Goal: Find specific page/section: Find specific page/section

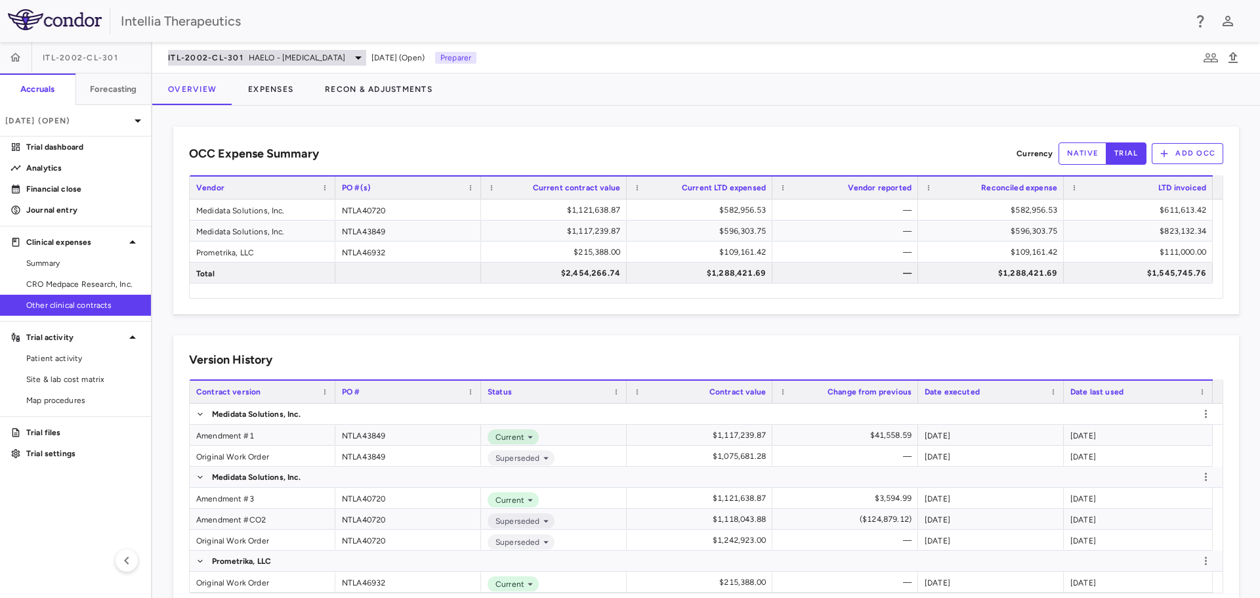
click at [323, 57] on span "HAELO - Hereditary Angioedema" at bounding box center [297, 58] width 96 height 12
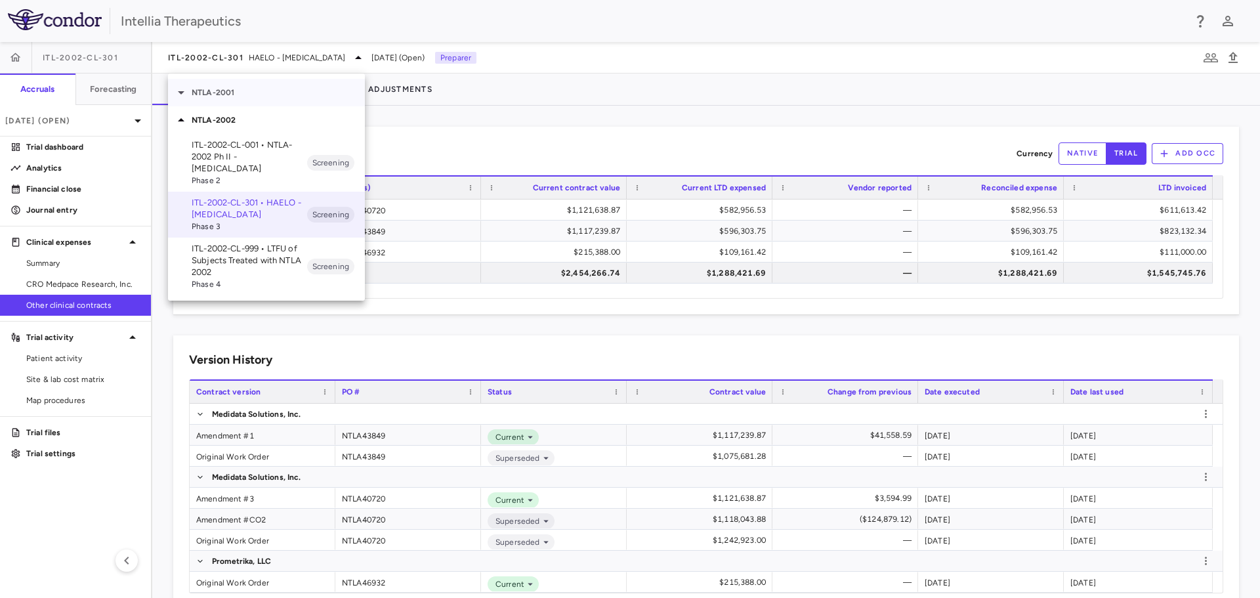
click at [244, 100] on div "NTLA-2001" at bounding box center [266, 93] width 197 height 28
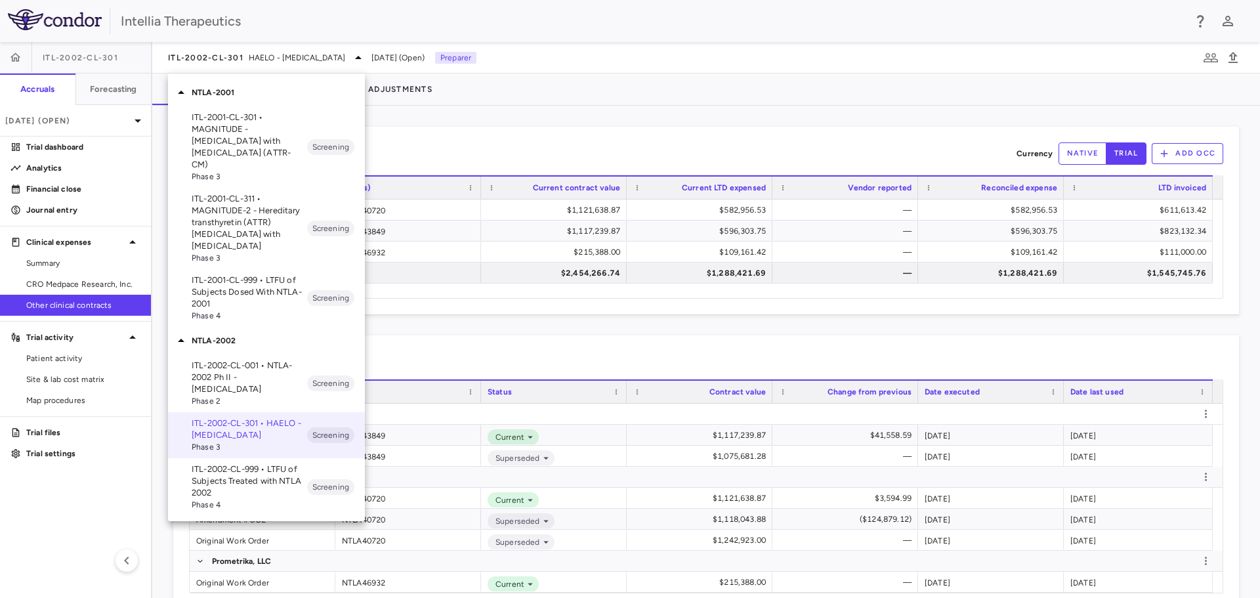
click at [392, 158] on div at bounding box center [630, 299] width 1260 height 598
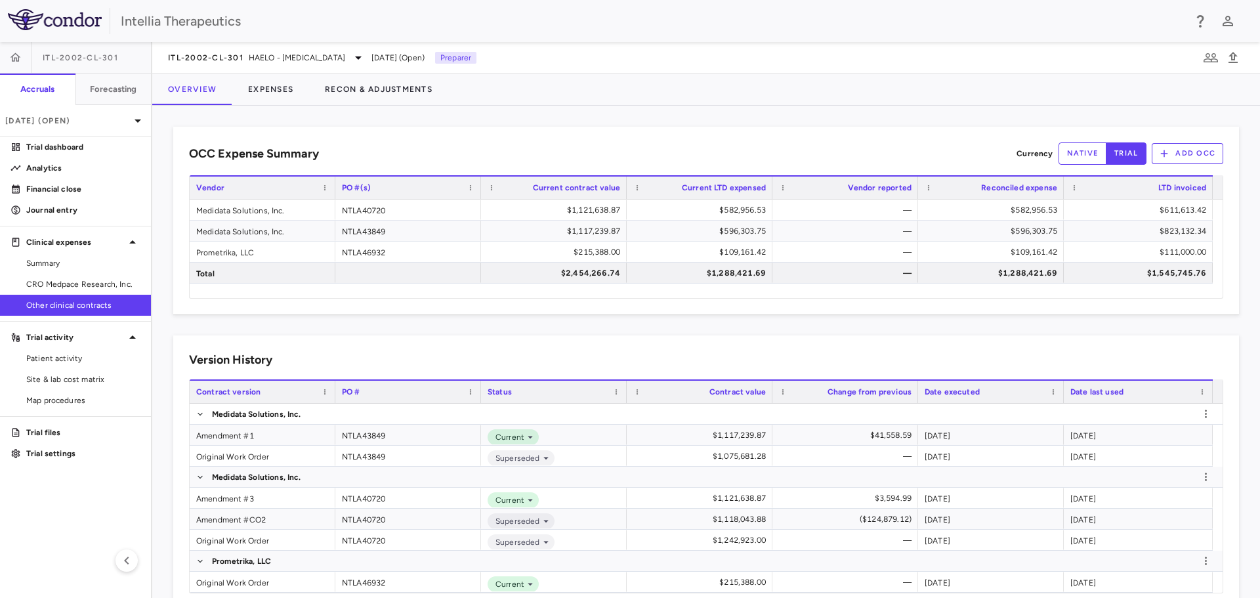
scroll to position [32, 0]
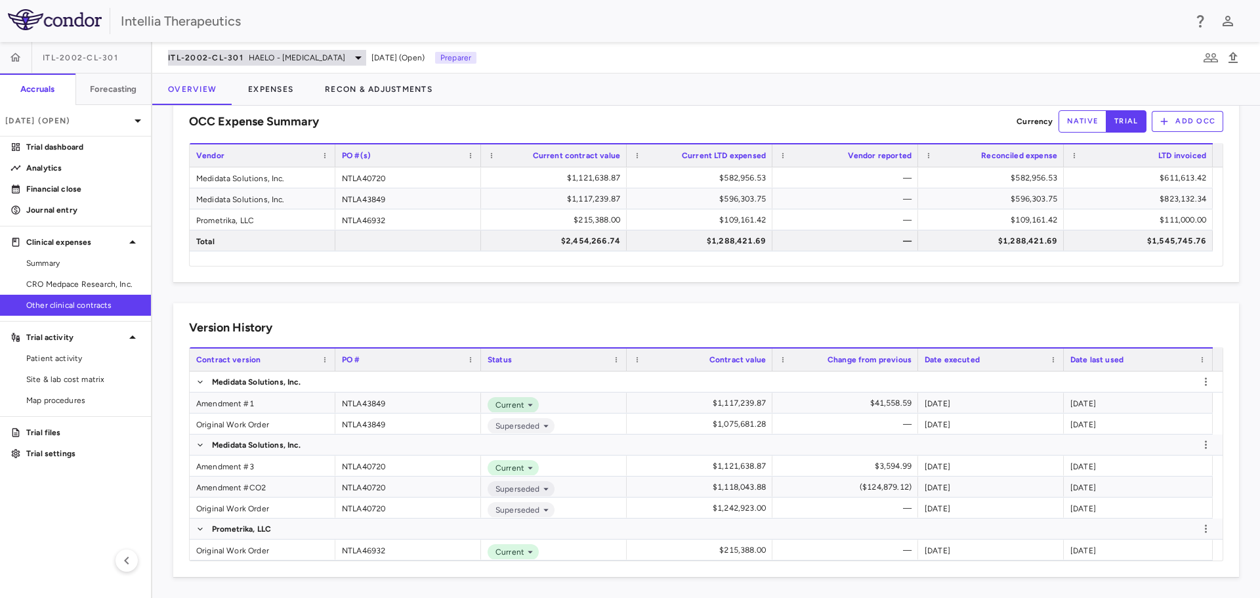
click at [352, 50] on div "ITL-2002-CL-301 HAELO - Hereditary Angioedema" at bounding box center [267, 58] width 198 height 16
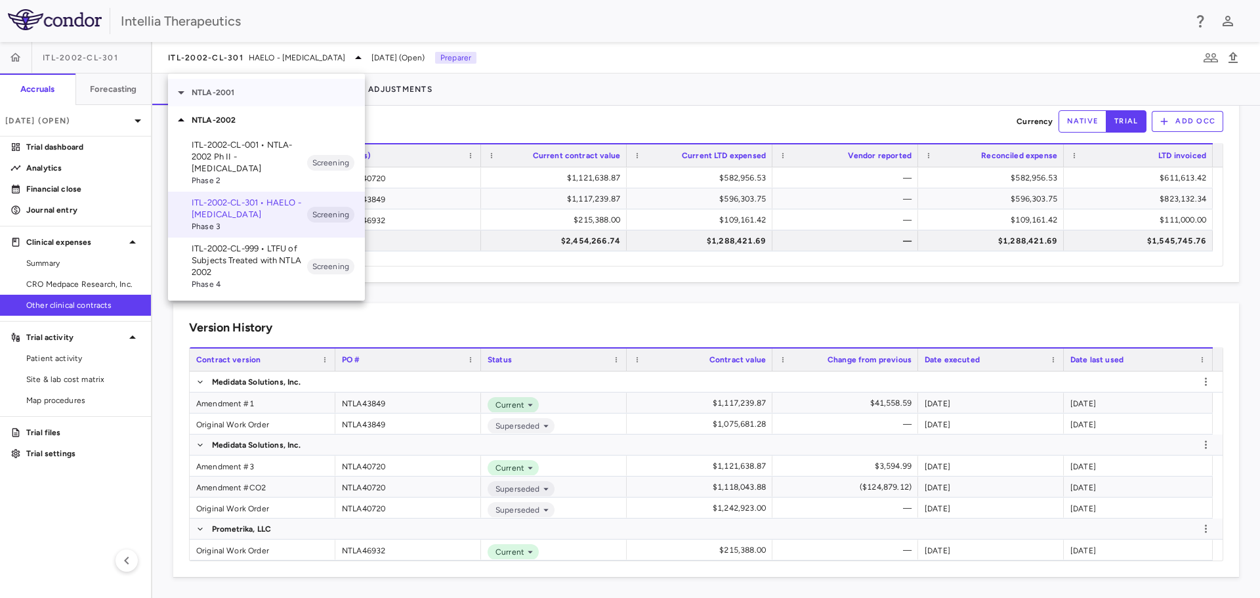
click at [231, 93] on p "NTLA-2001" at bounding box center [278, 93] width 173 height 12
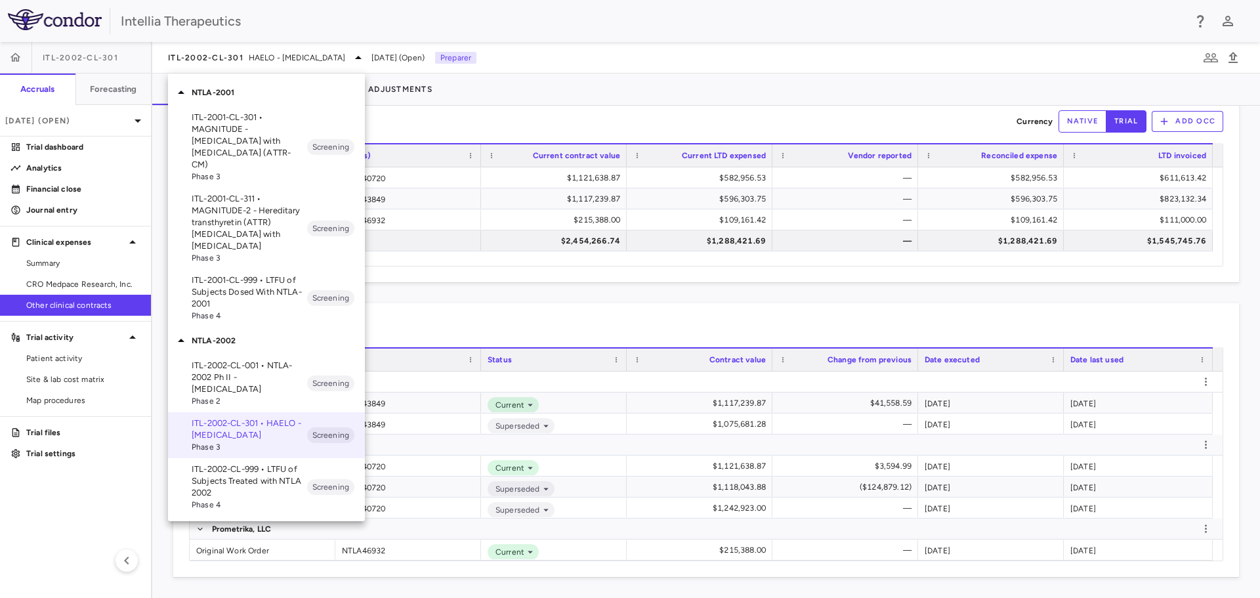
click at [258, 234] on p "ITL-2001-CL-311 • MAGNITUDE-2 - Hereditary transthyretin (ATTR) amyloidosis wit…" at bounding box center [250, 222] width 116 height 59
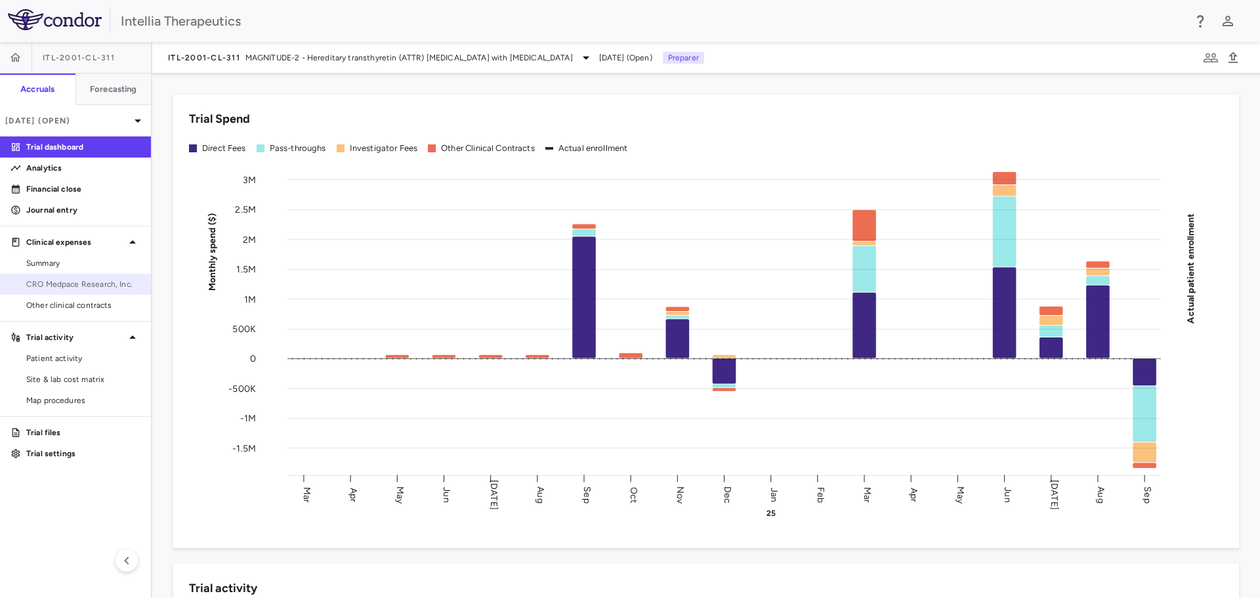
click at [79, 279] on span "CRO Medpace Research, Inc." at bounding box center [83, 284] width 114 height 12
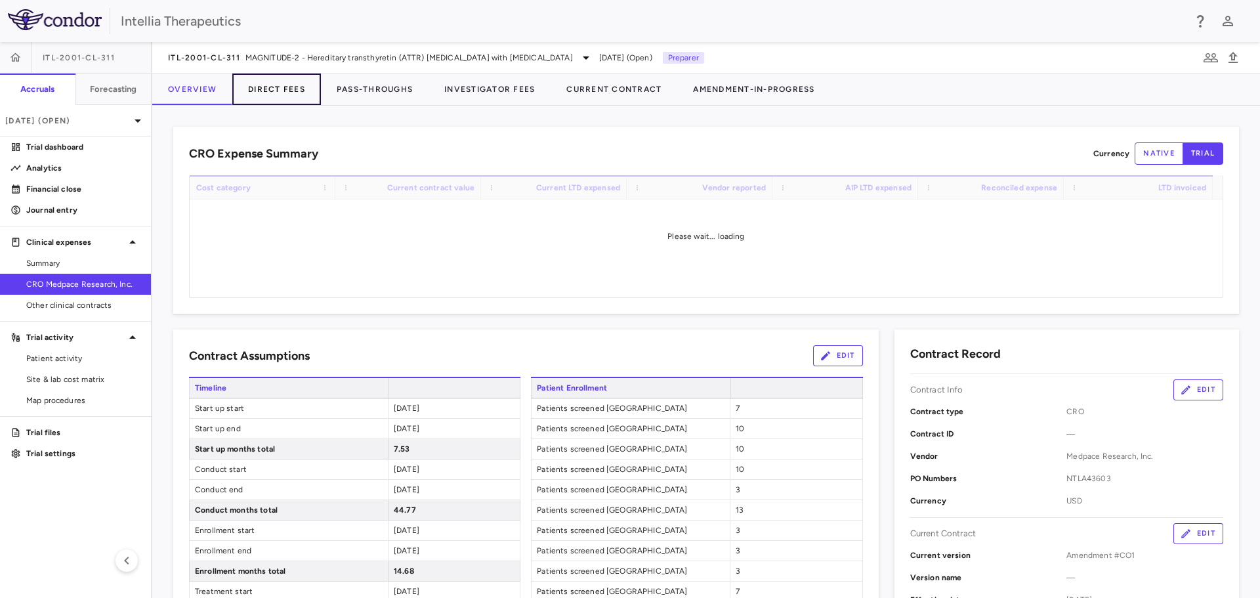
click at [265, 99] on button "Direct Fees" at bounding box center [276, 90] width 89 height 32
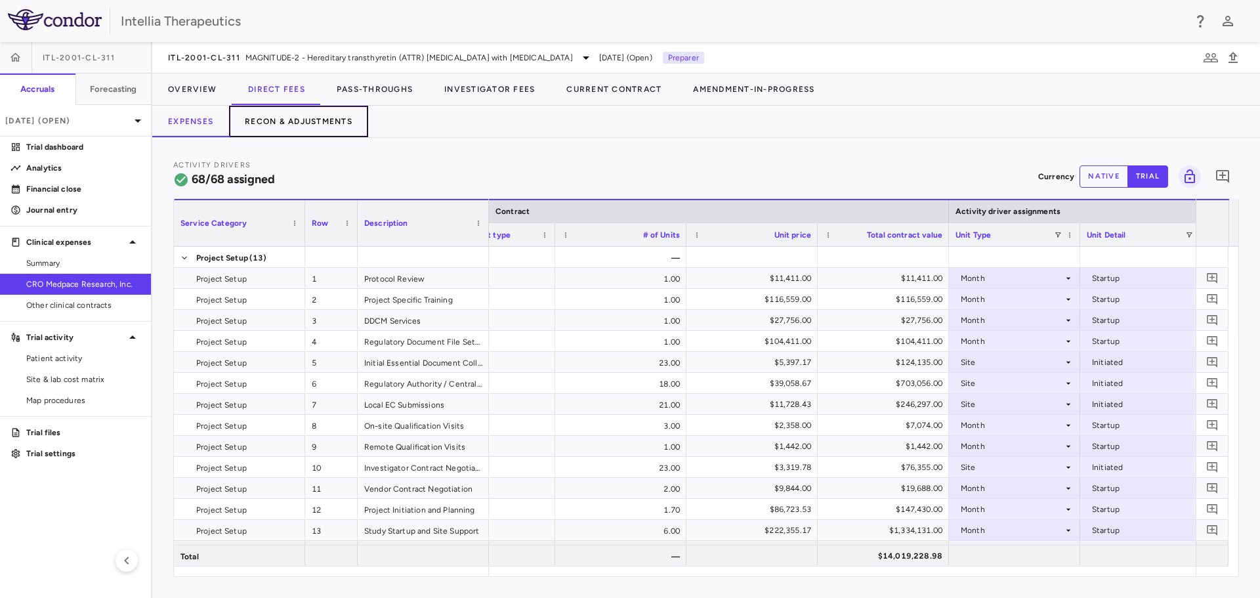
click at [307, 118] on button "Recon & Adjustments" at bounding box center [298, 122] width 139 height 32
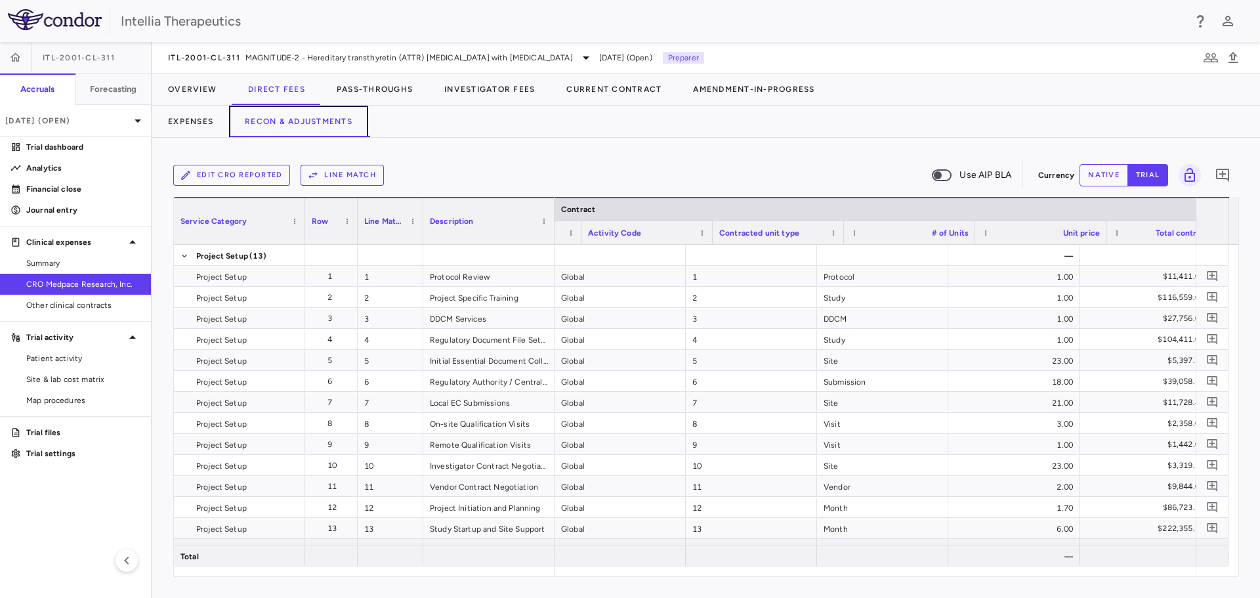
scroll to position [0, 149]
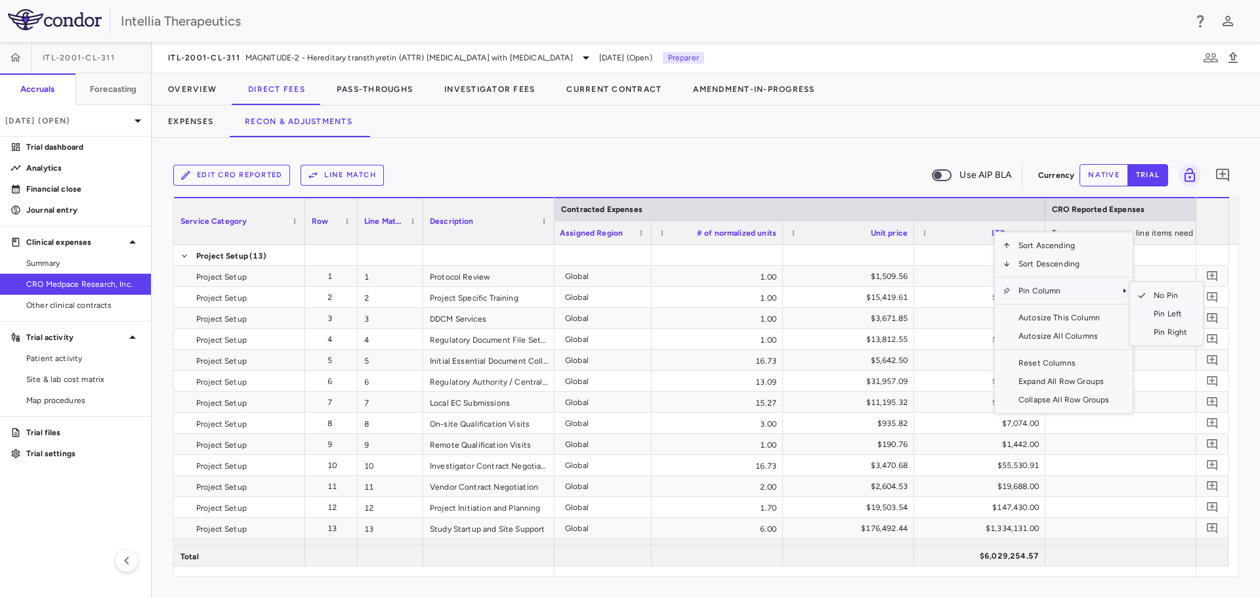
click at [1144, 311] on span "SubMenu" at bounding box center [1138, 314] width 16 height 18
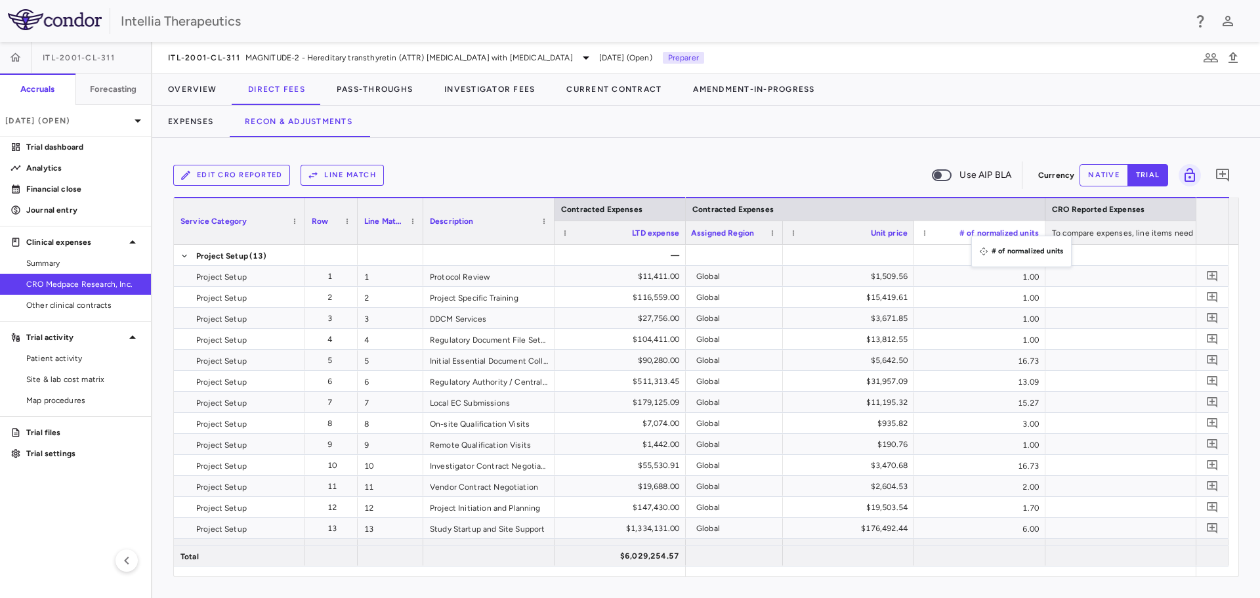
drag, startPoint x: 855, startPoint y: 232, endPoint x: 978, endPoint y: 244, distance: 123.3
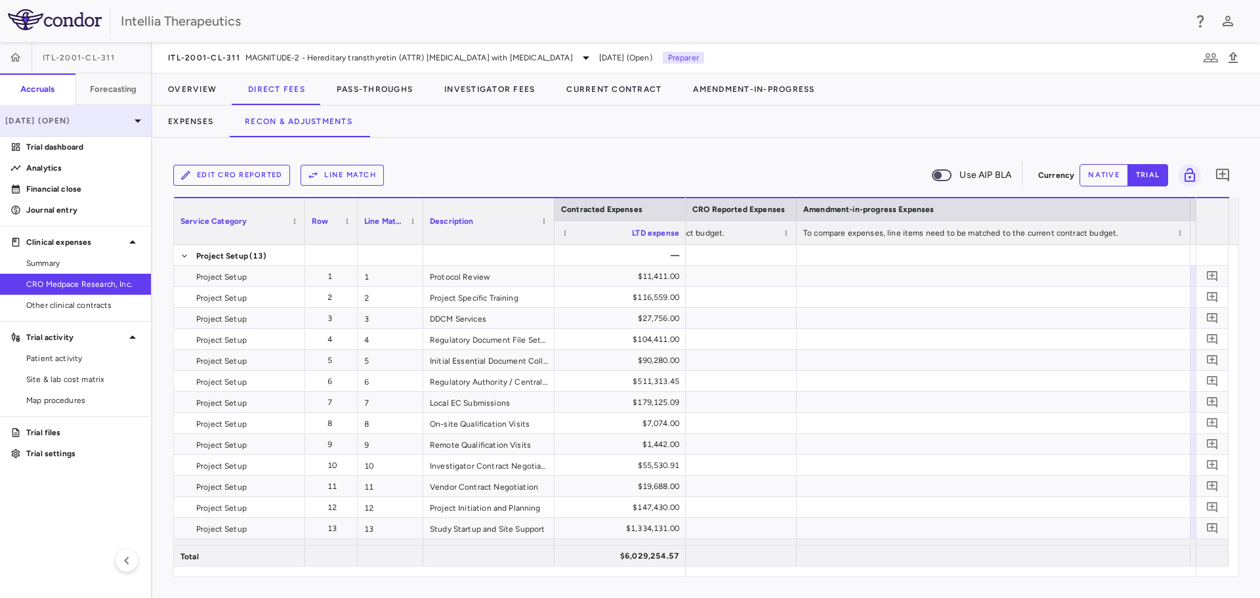
click at [135, 121] on icon at bounding box center [138, 121] width 16 height 16
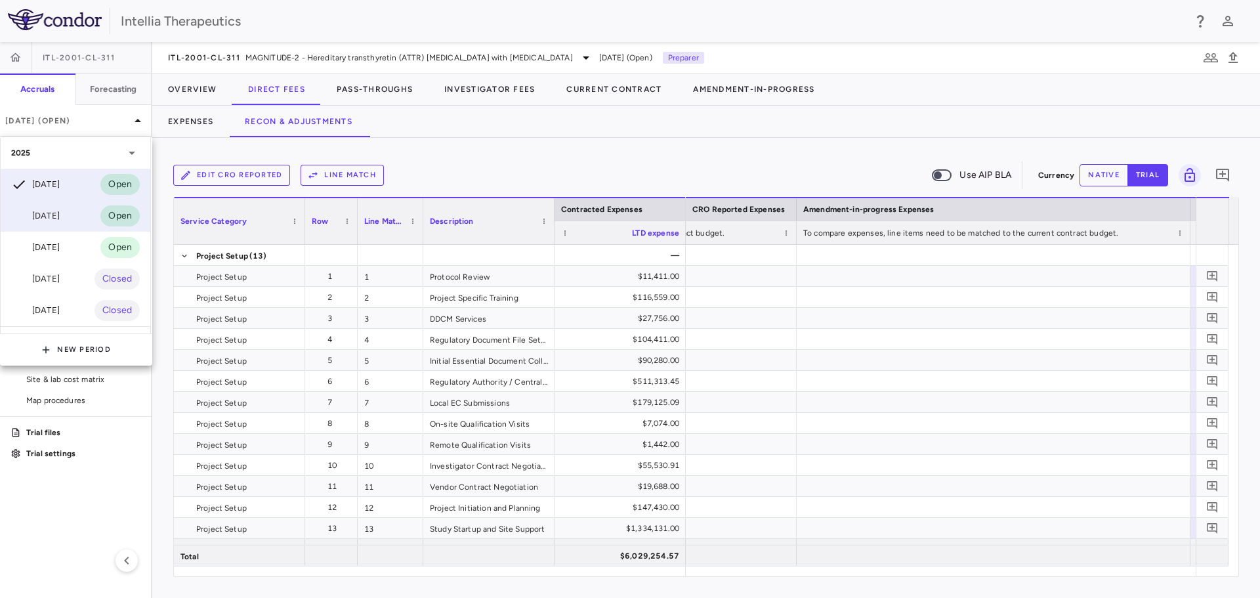
click at [81, 211] on div "Aug 2025 Open" at bounding box center [76, 216] width 150 height 32
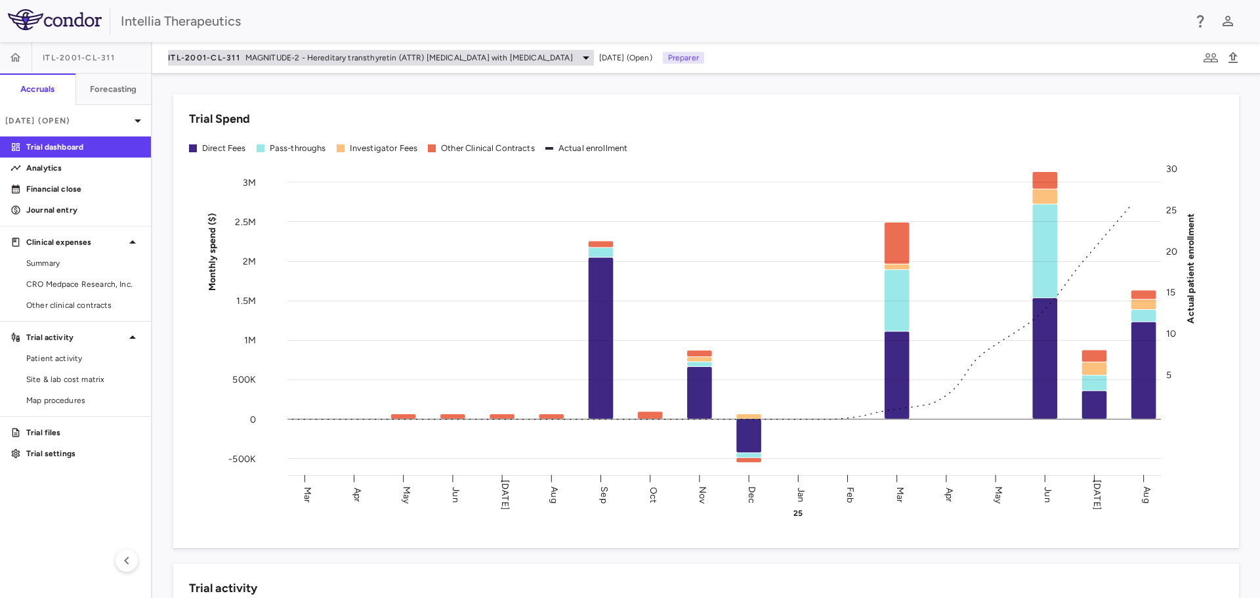
click at [354, 63] on span "MAGNITUDE-2 - Hereditary transthyretin (ATTR) [MEDICAL_DATA] with [MEDICAL_DATA]" at bounding box center [410, 58] width 328 height 12
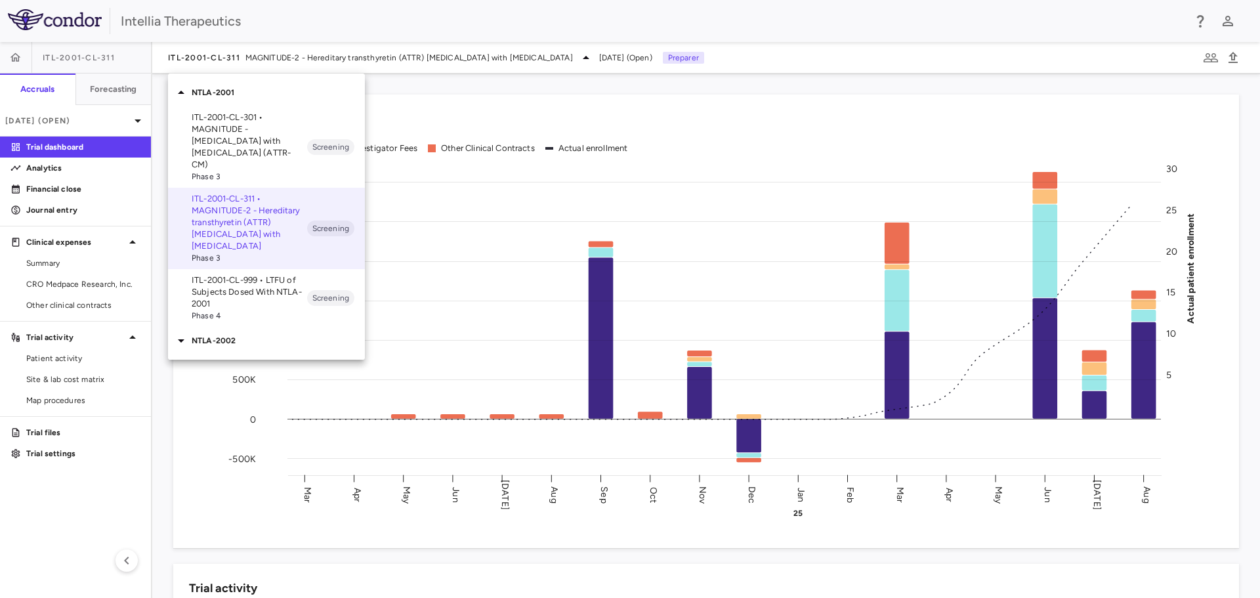
click at [251, 327] on div "NTLA-2002" at bounding box center [266, 341] width 197 height 28
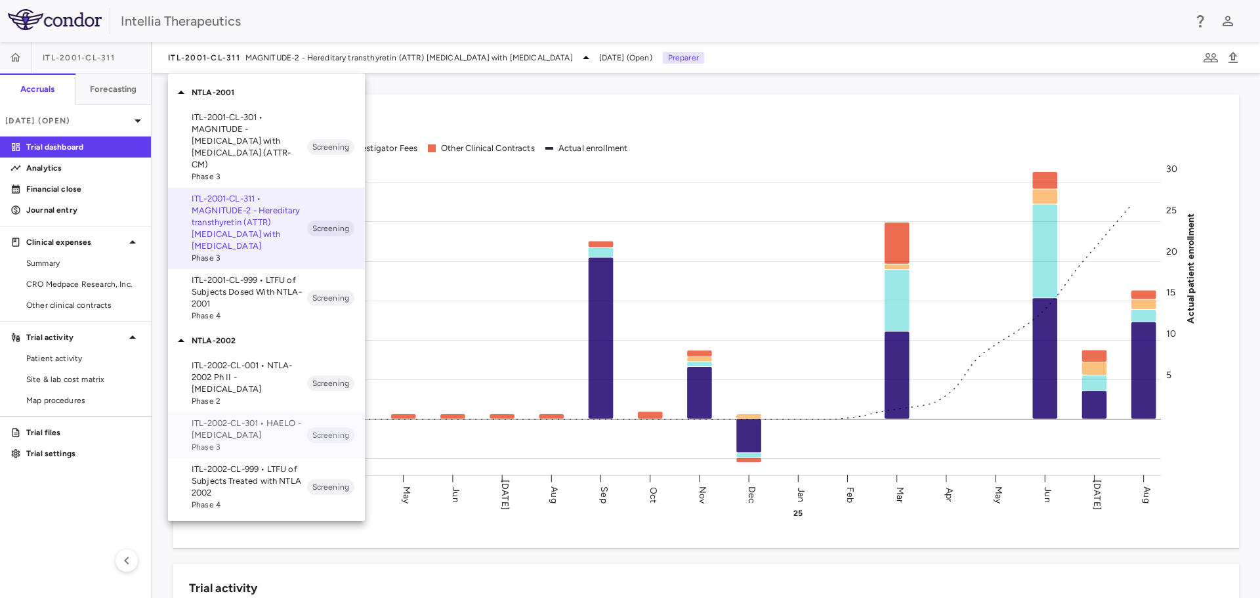
click at [253, 418] on p "ITL-2002-CL-301 • HAELO - Hereditary Angioedema" at bounding box center [250, 430] width 116 height 24
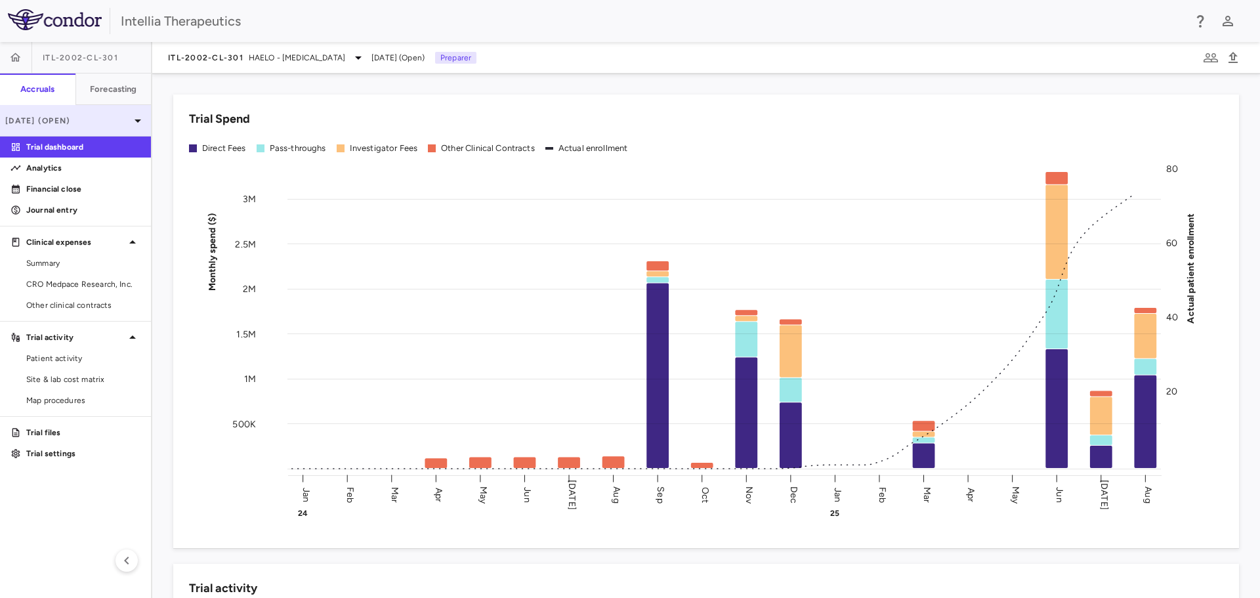
click at [98, 112] on div "[DATE] (Open)" at bounding box center [75, 121] width 151 height 32
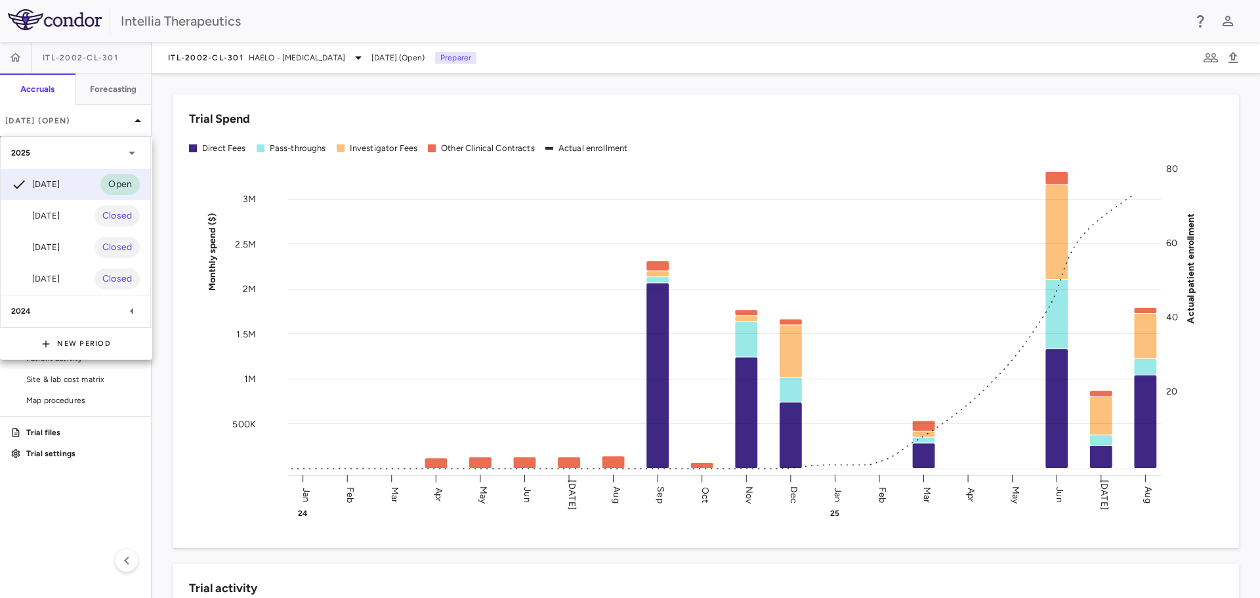
click at [164, 139] on div at bounding box center [630, 299] width 1260 height 598
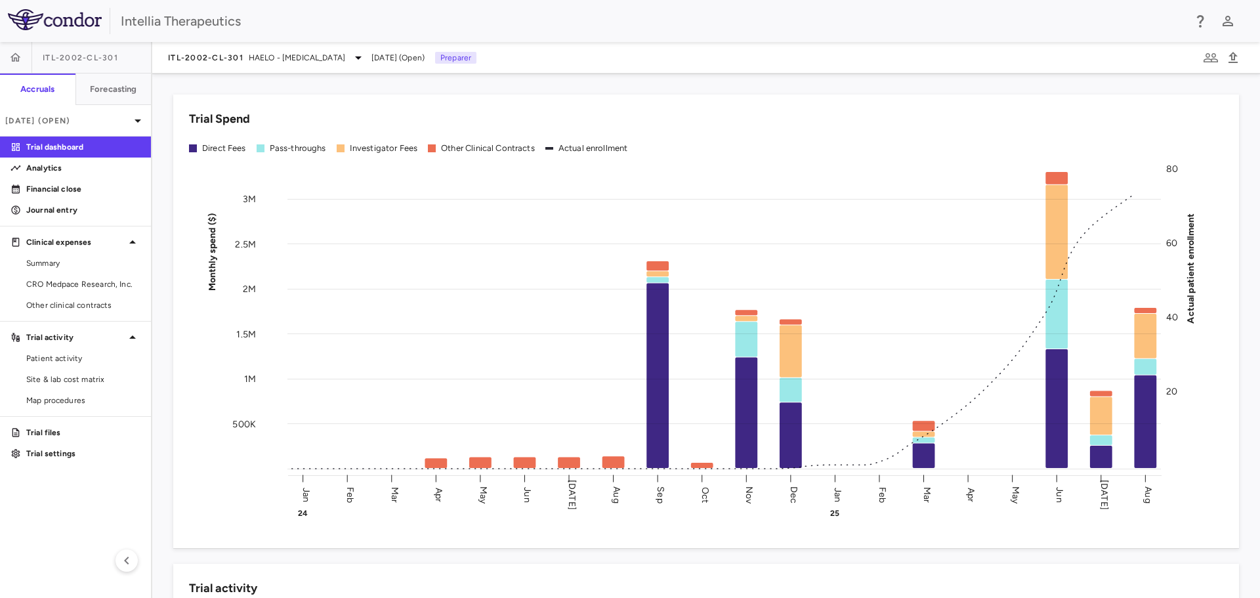
click at [272, 70] on div "ITL-2002-CL-301 HAELO - Hereditary Angioedema Aug 2025 (Open) Preparer" at bounding box center [706, 58] width 1108 height 32
click at [278, 57] on span "HAELO - Hereditary Angioedema" at bounding box center [297, 58] width 96 height 12
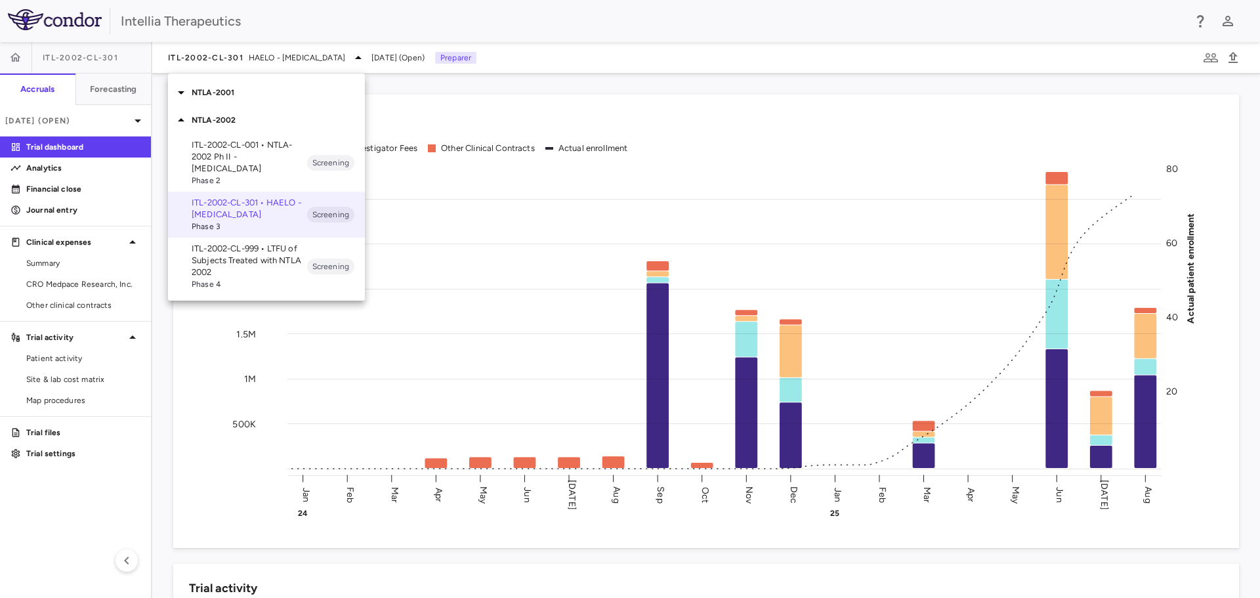
click at [251, 91] on p "NTLA-2001" at bounding box center [278, 93] width 173 height 12
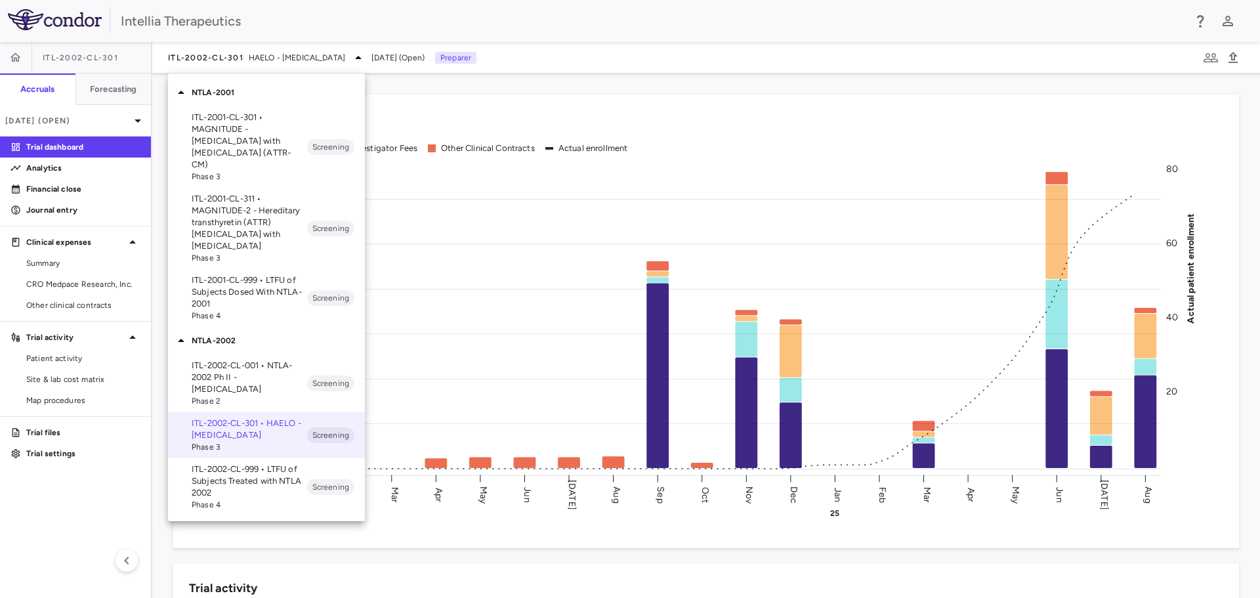
click at [266, 196] on p "ITL-2001-CL-311 • MAGNITUDE-2 - Hereditary transthyretin (ATTR) amyloidosis wit…" at bounding box center [250, 222] width 116 height 59
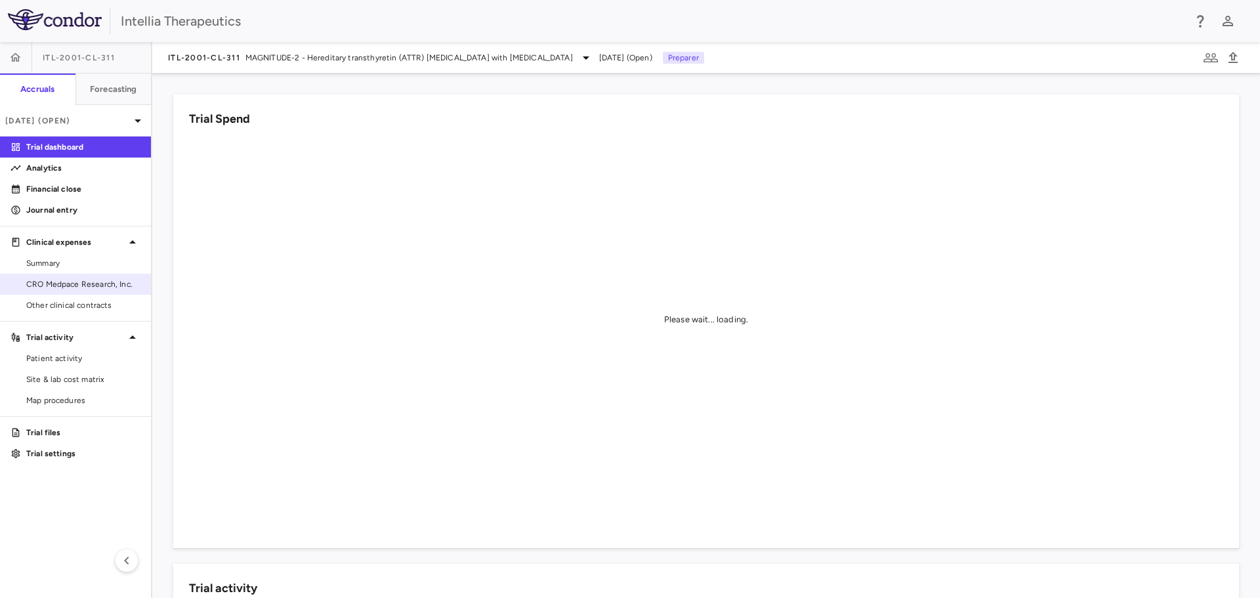
click at [93, 287] on span "CRO Medpace Research, Inc." at bounding box center [83, 284] width 114 height 12
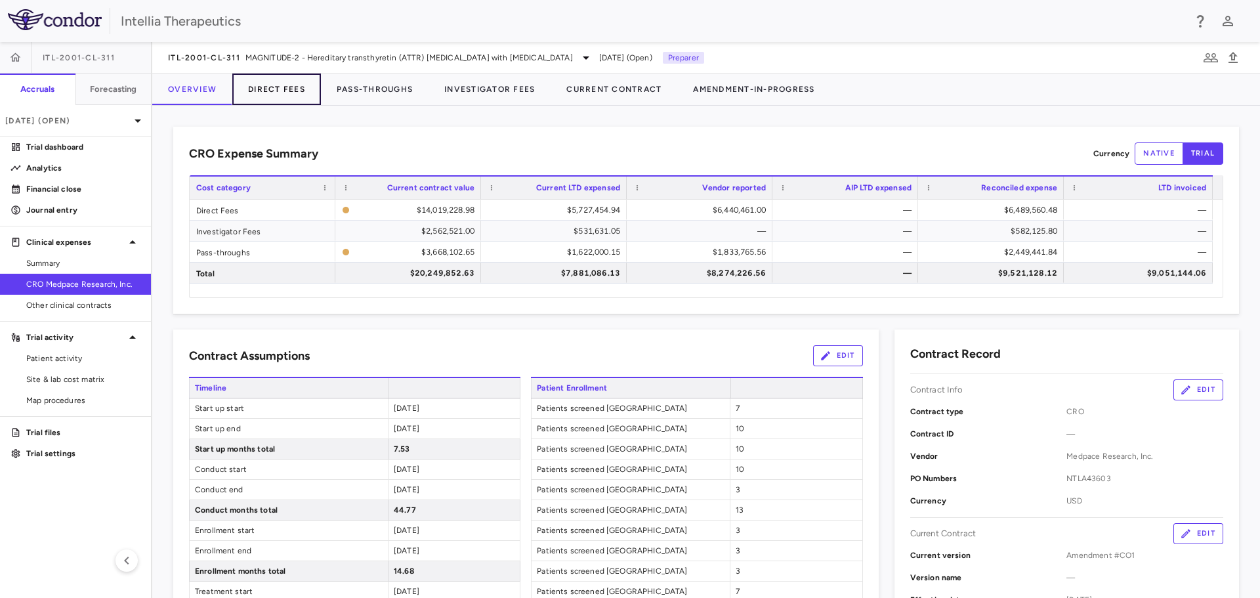
click at [291, 81] on button "Direct Fees" at bounding box center [276, 90] width 89 height 32
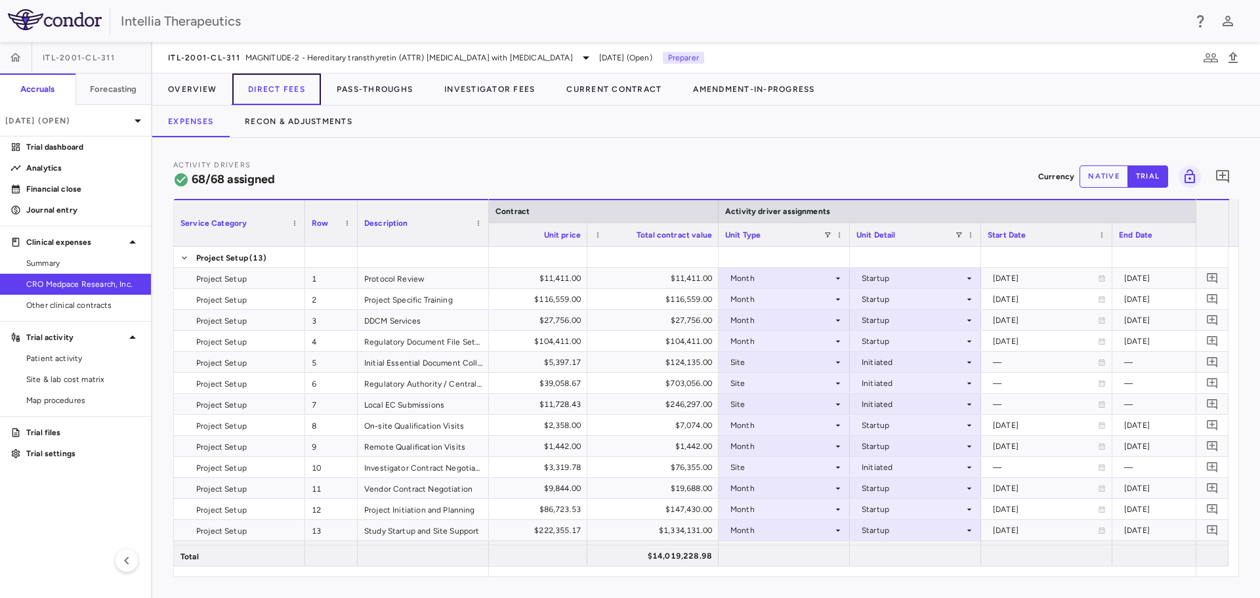
scroll to position [0, 811]
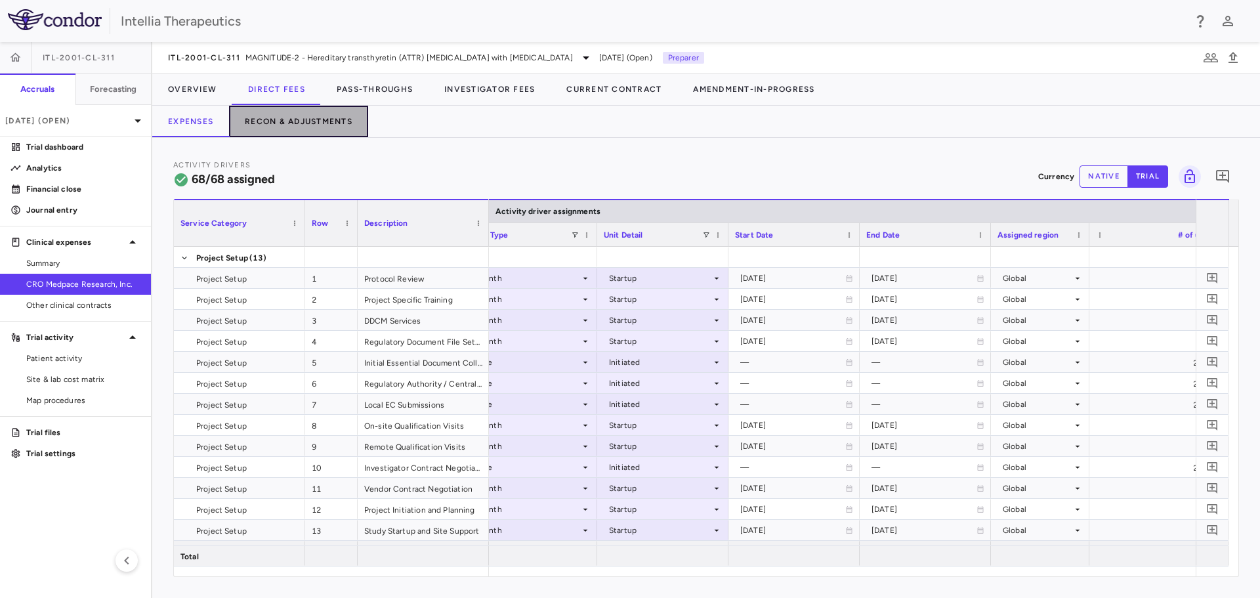
click at [283, 119] on button "Recon & Adjustments" at bounding box center [298, 122] width 139 height 32
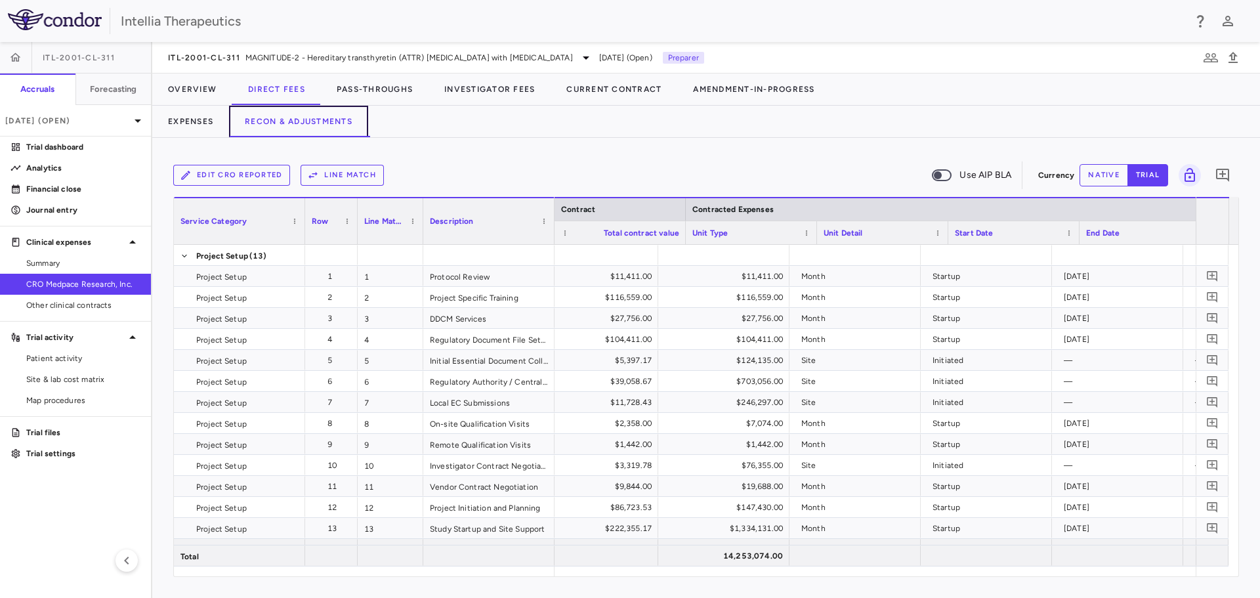
scroll to position [0, 656]
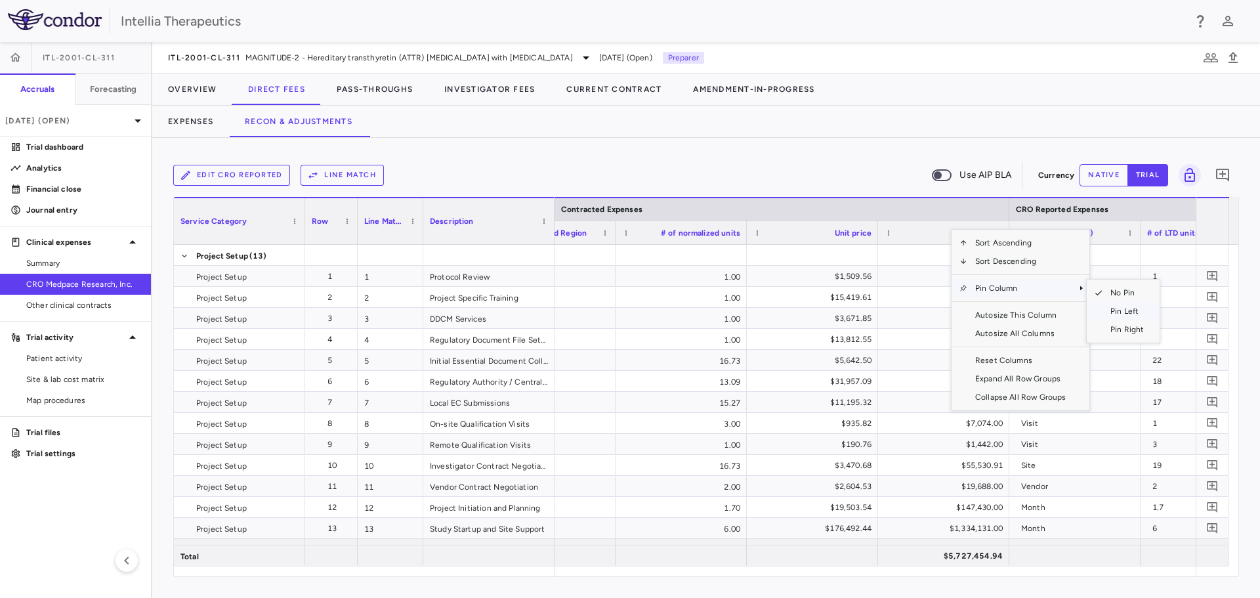
click at [1136, 314] on span "Pin Left" at bounding box center [1127, 311] width 49 height 18
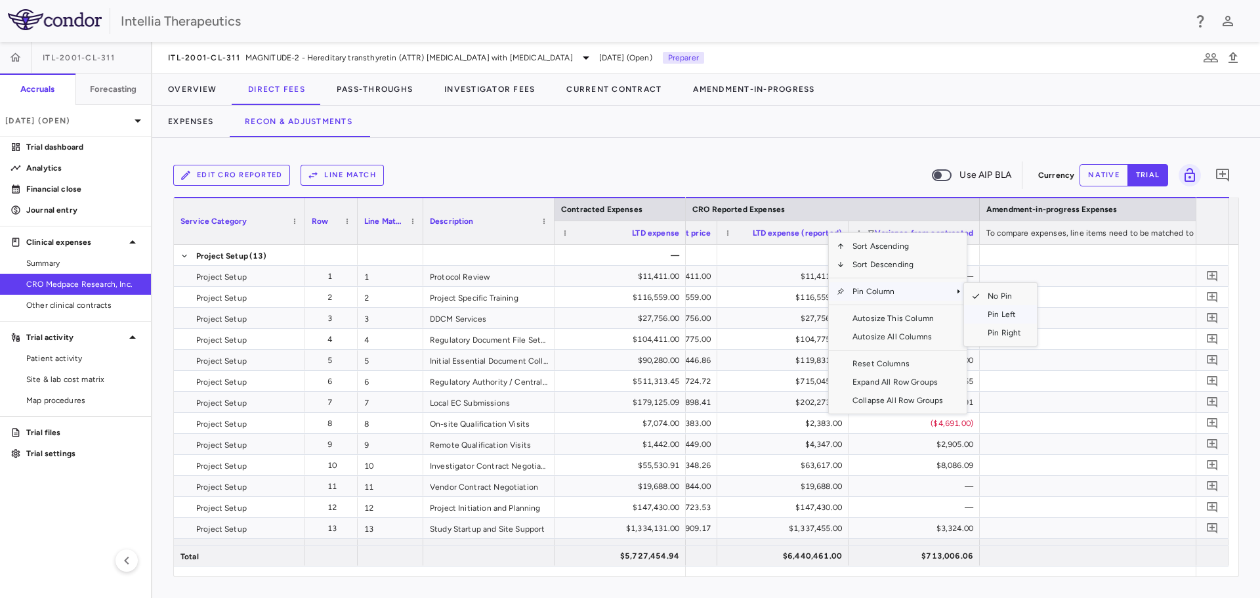
click at [1000, 321] on span "Pin Left" at bounding box center [1004, 314] width 49 height 18
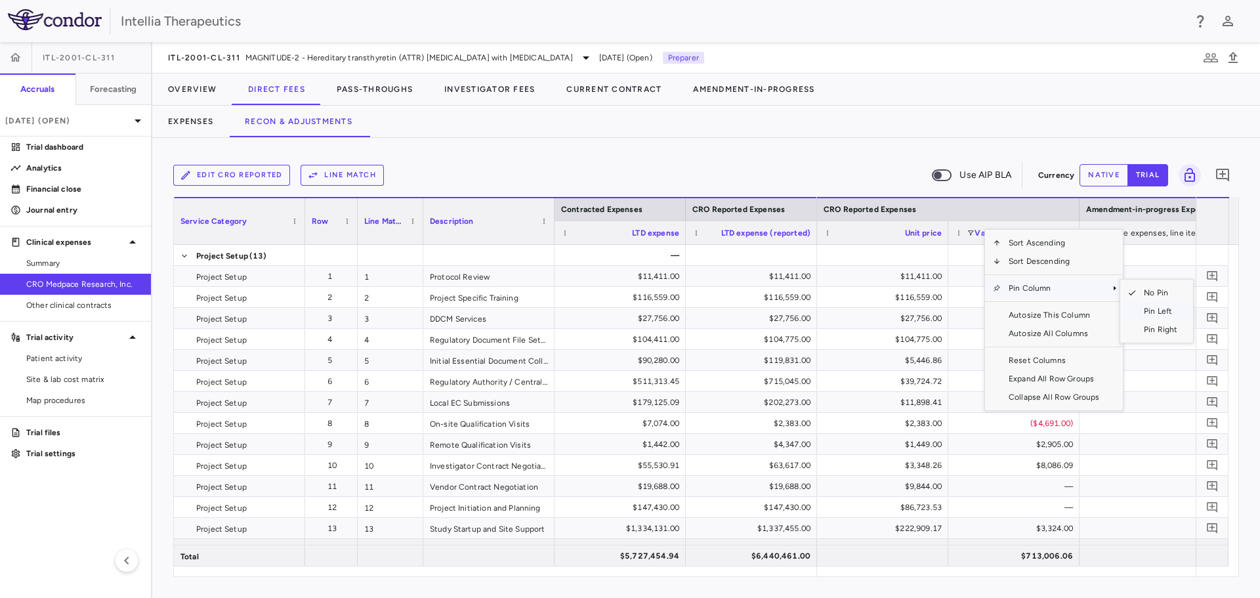
click at [1148, 315] on span "Pin Left" at bounding box center [1160, 311] width 49 height 18
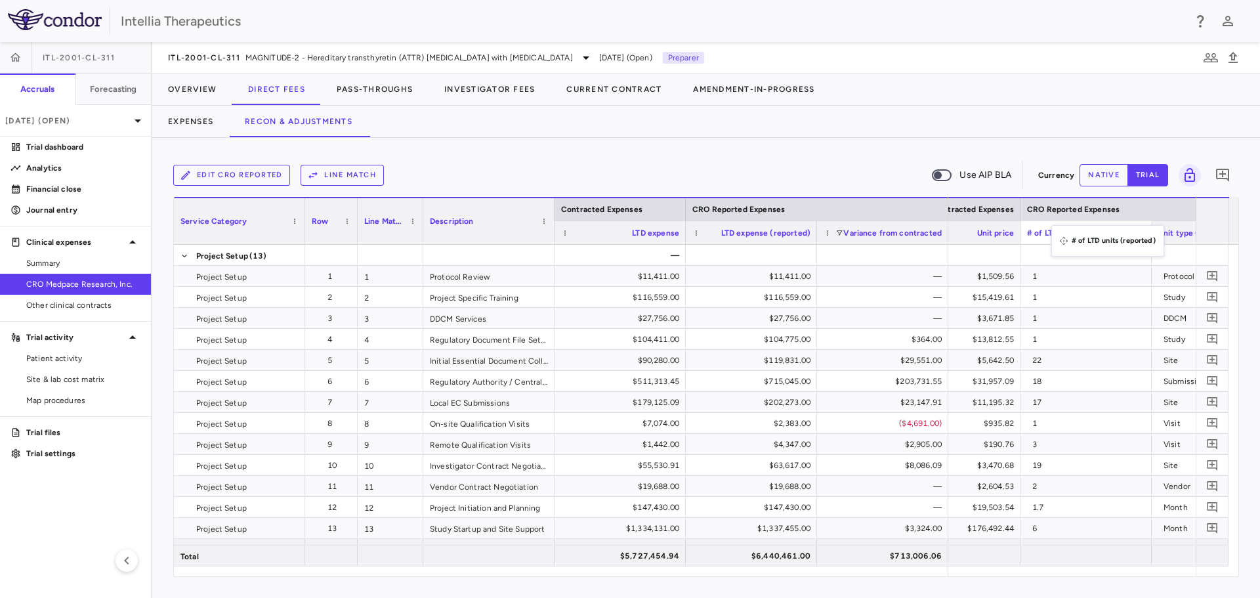
drag, startPoint x: 1179, startPoint y: 232, endPoint x: 1057, endPoint y: 232, distance: 122.1
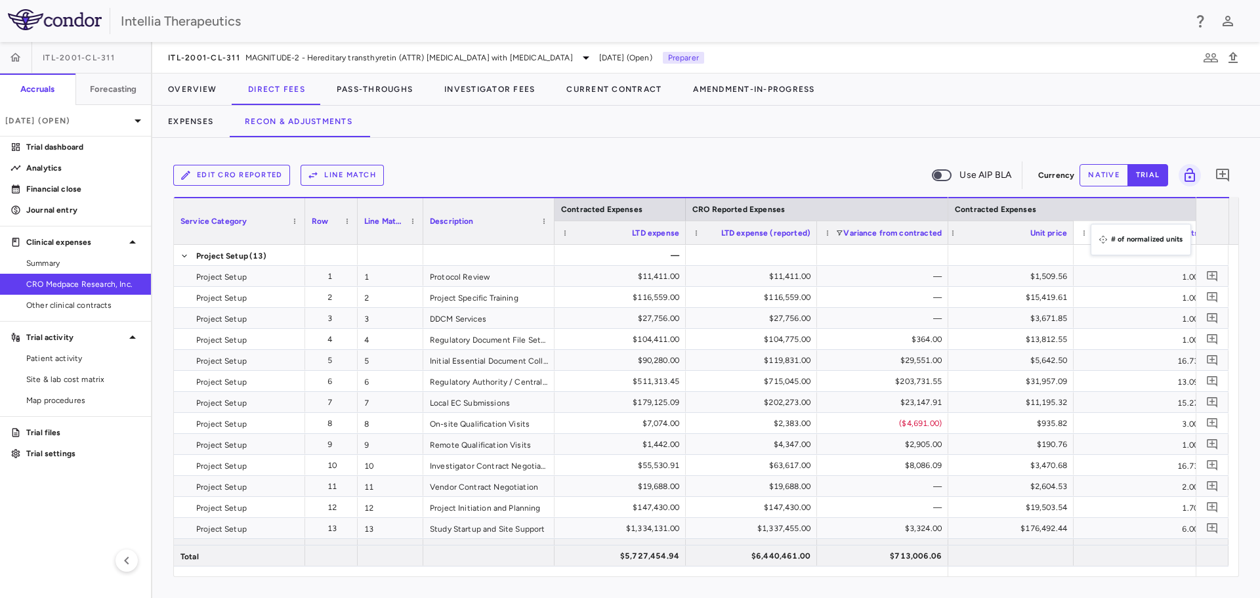
drag, startPoint x: 1026, startPoint y: 226, endPoint x: 1098, endPoint y: 232, distance: 71.8
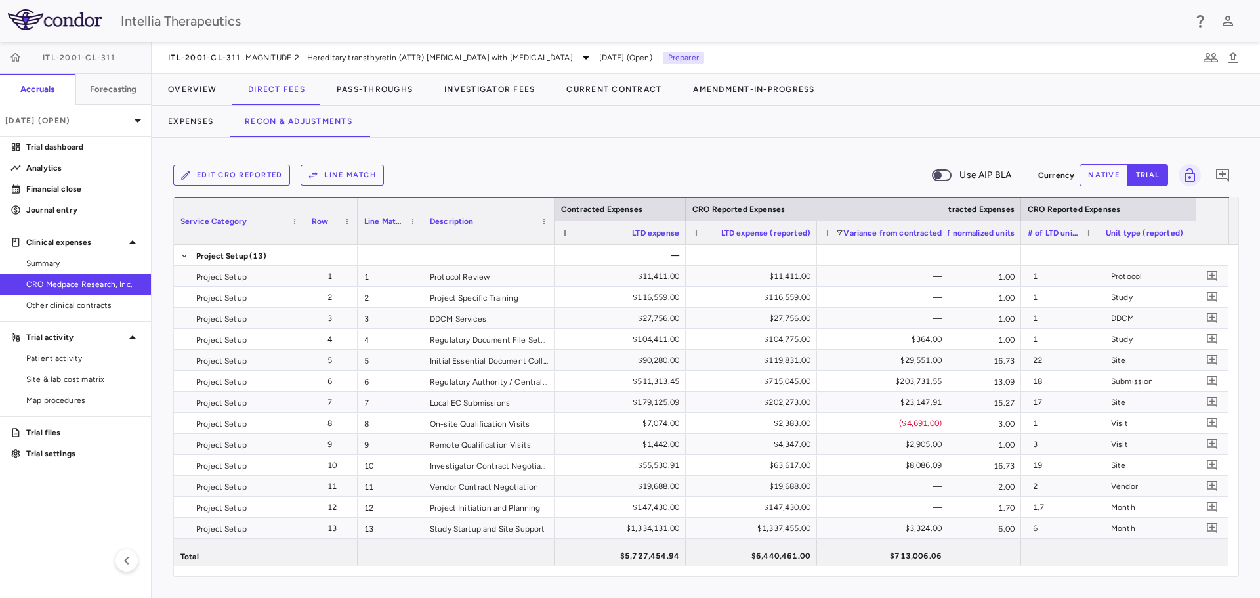
drag, startPoint x: 1151, startPoint y: 230, endPoint x: 1098, endPoint y: 236, distance: 53.4
click at [1098, 236] on div at bounding box center [1098, 232] width 5 height 23
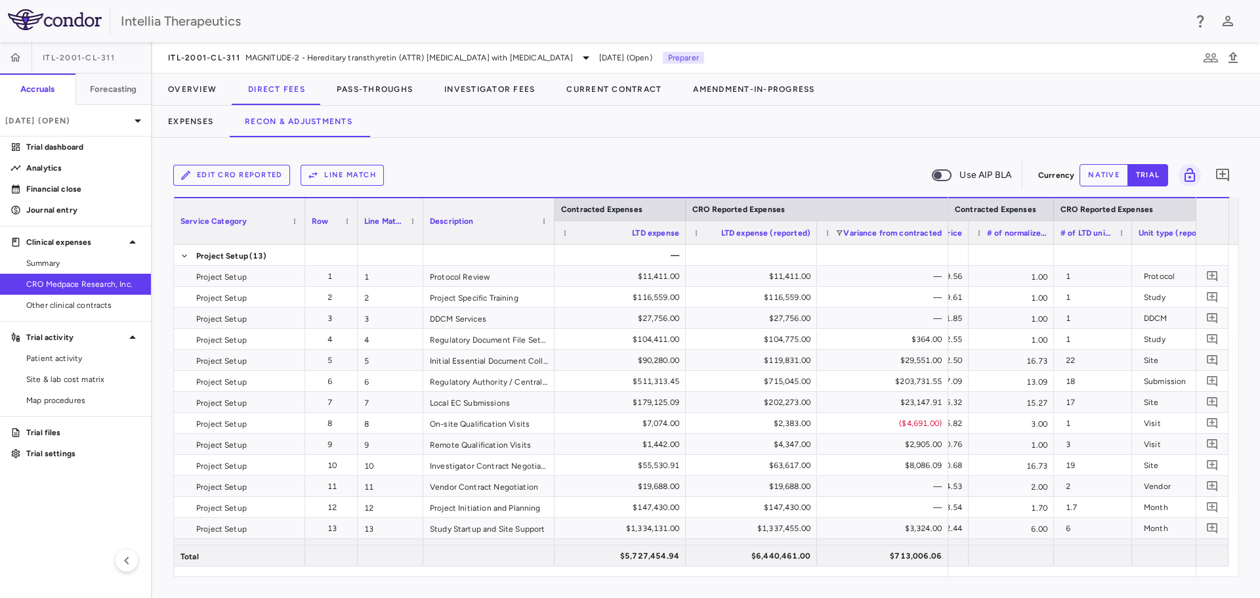
drag, startPoint x: 1098, startPoint y: 232, endPoint x: 1052, endPoint y: 234, distance: 46.0
click at [1052, 234] on div at bounding box center [1053, 232] width 5 height 23
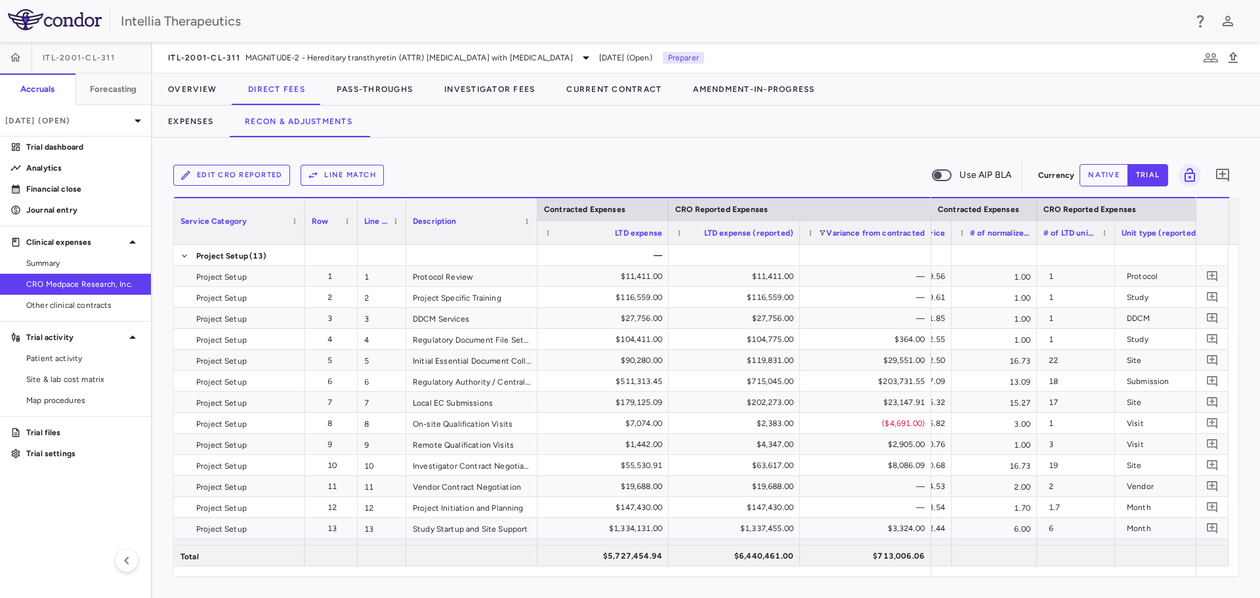
drag, startPoint x: 422, startPoint y: 210, endPoint x: 405, endPoint y: 208, distance: 17.2
click at [405, 208] on div at bounding box center [405, 221] width 5 height 46
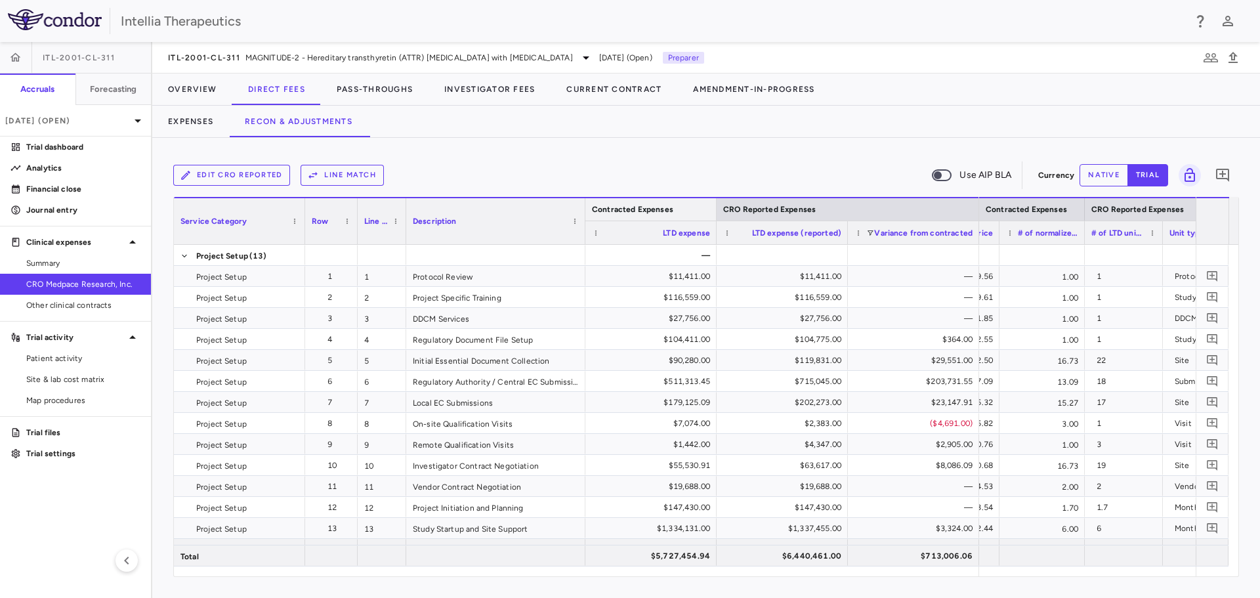
drag, startPoint x: 537, startPoint y: 211, endPoint x: 585, endPoint y: 208, distance: 48.0
click at [585, 208] on div at bounding box center [584, 221] width 5 height 46
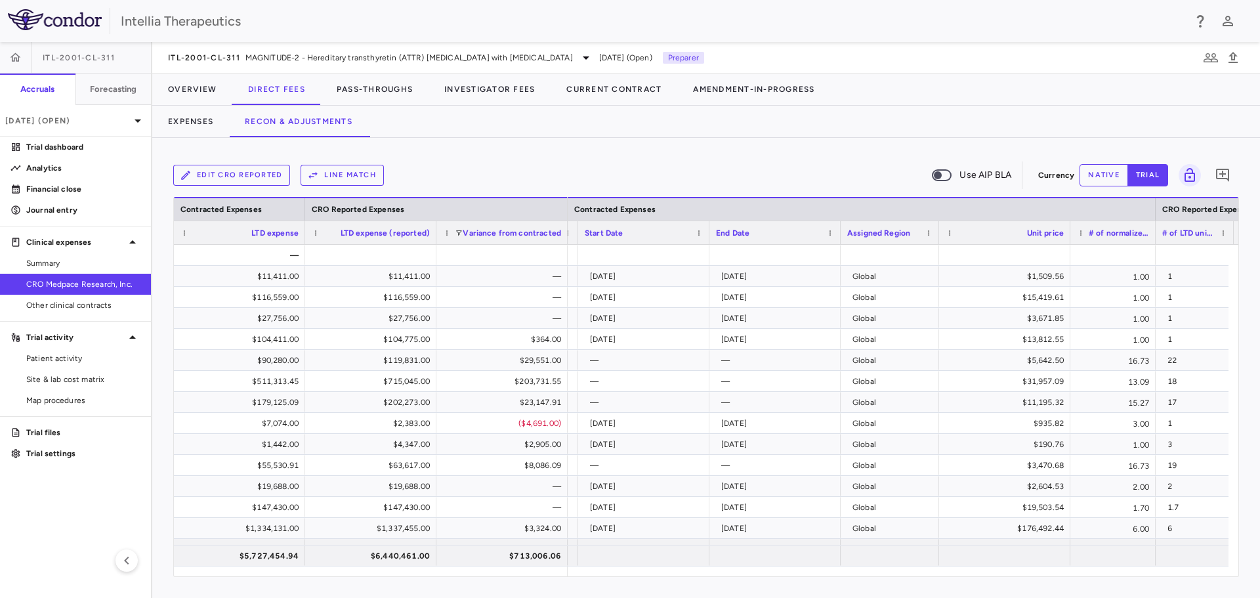
scroll to position [0, 1122]
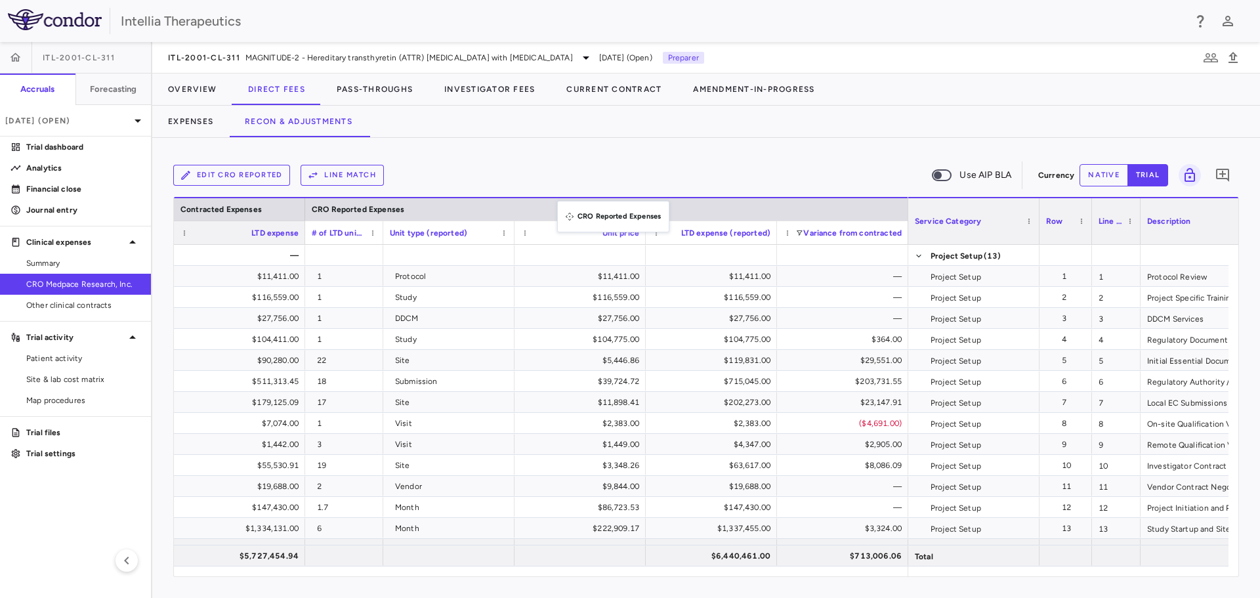
drag, startPoint x: 470, startPoint y: 211, endPoint x: 564, endPoint y: 209, distance: 93.9
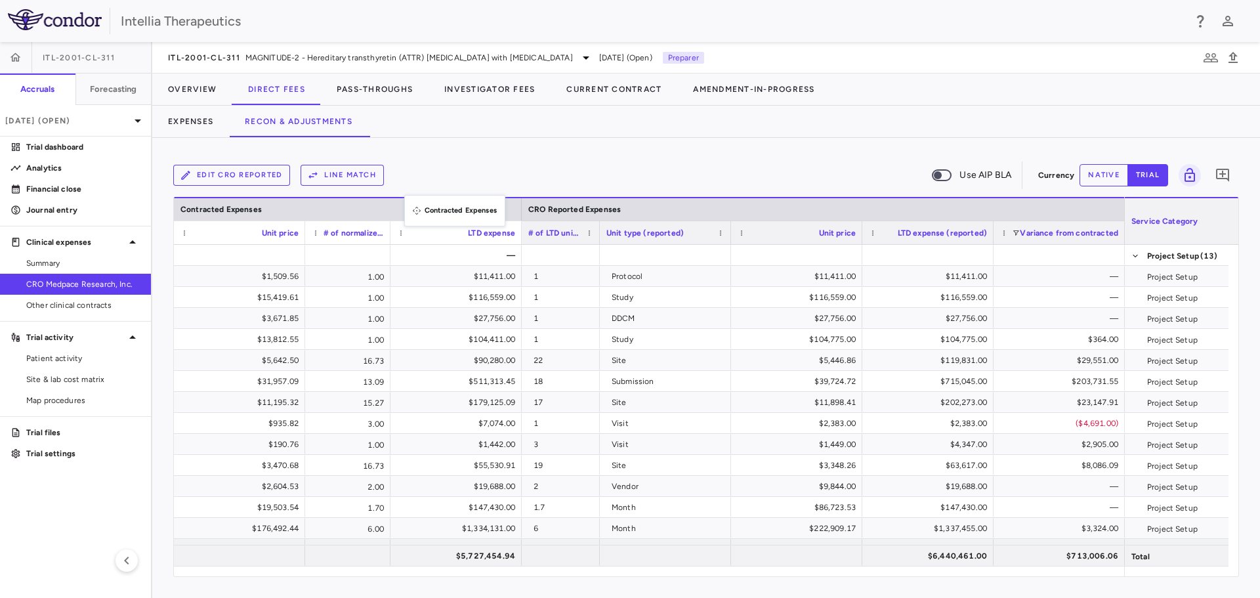
drag, startPoint x: 280, startPoint y: 205, endPoint x: 400, endPoint y: 195, distance: 121.2
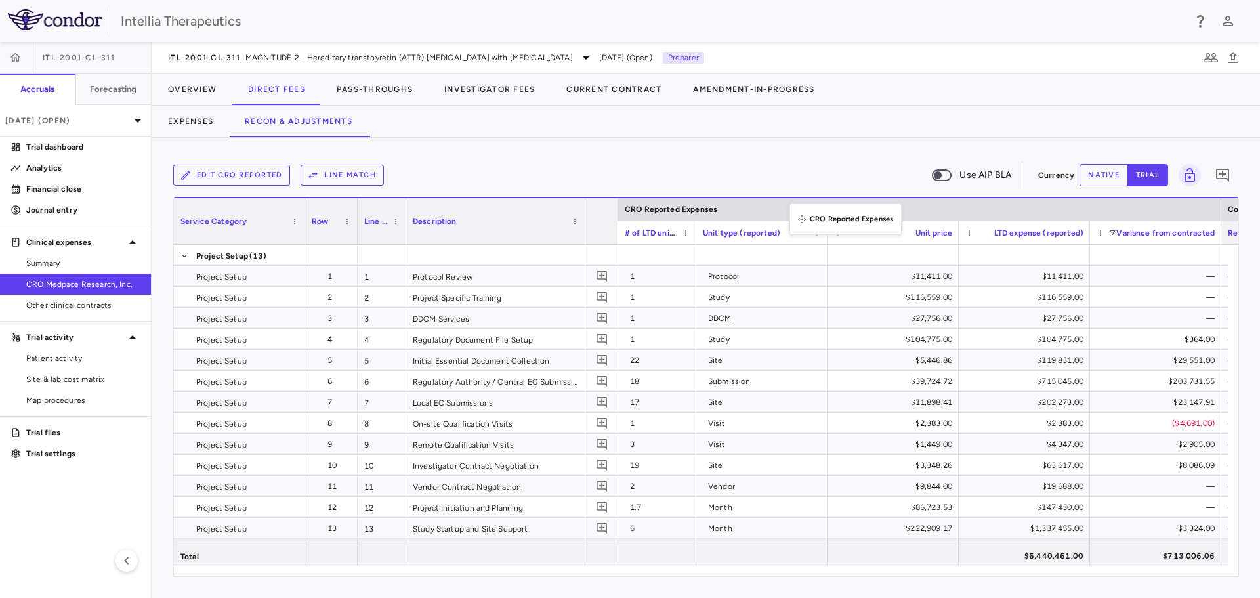
drag, startPoint x: 722, startPoint y: 209, endPoint x: 796, endPoint y: 211, distance: 74.2
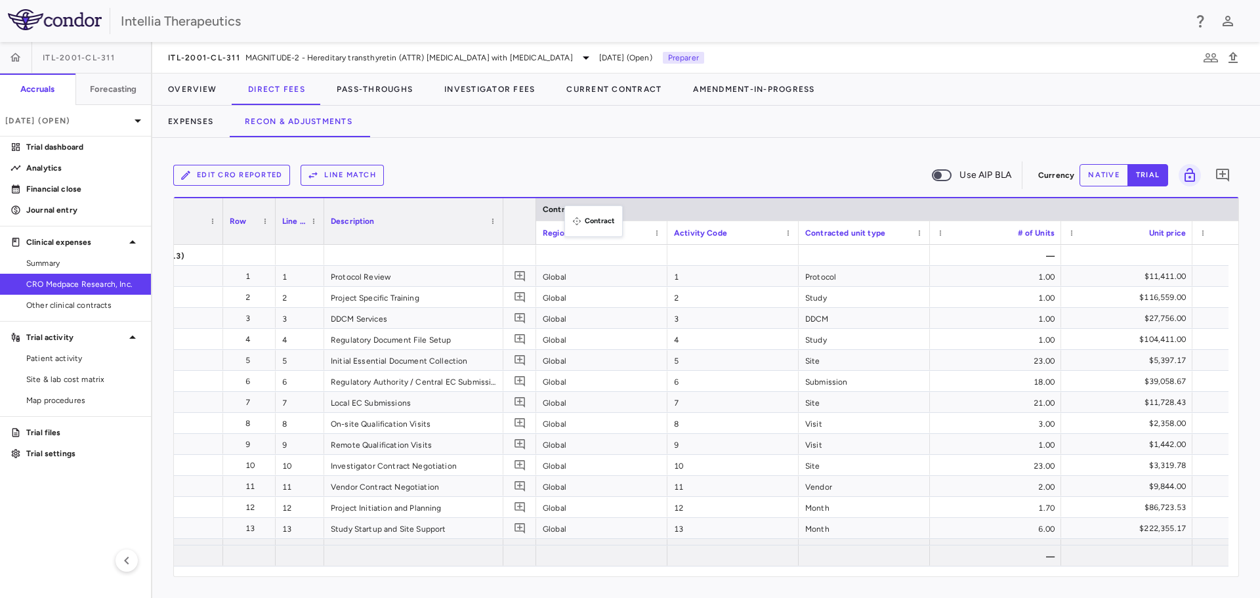
drag, startPoint x: 1162, startPoint y: 205, endPoint x: 571, endPoint y: 213, distance: 590.9
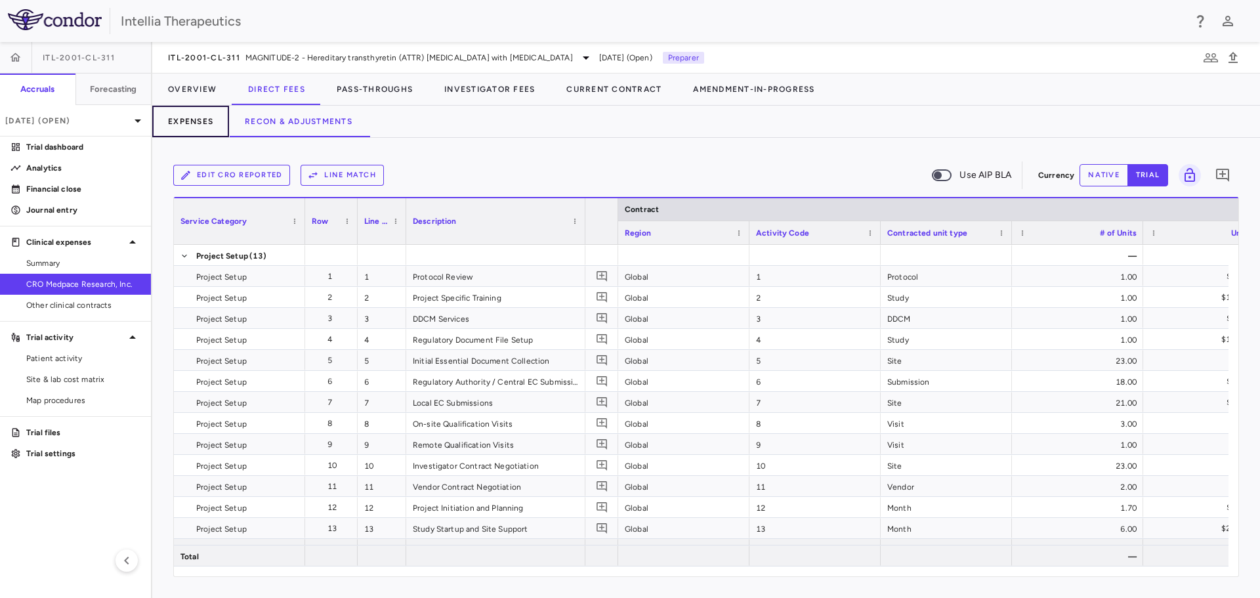
click at [188, 120] on button "Expenses" at bounding box center [190, 122] width 77 height 32
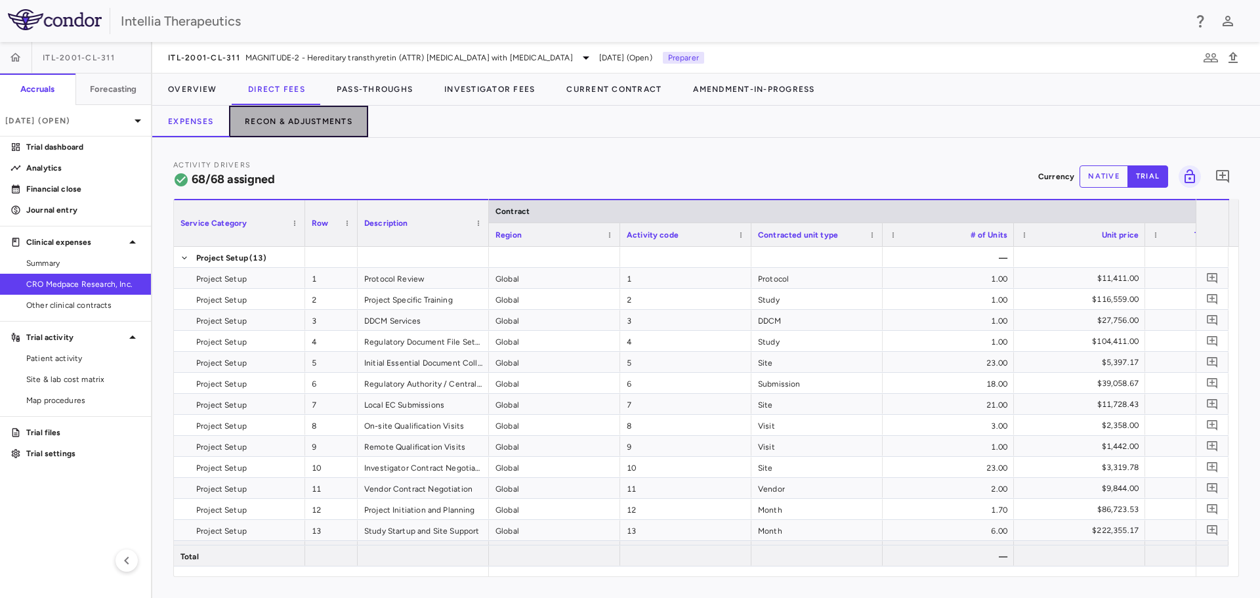
click at [316, 123] on button "Recon & Adjustments" at bounding box center [298, 122] width 139 height 32
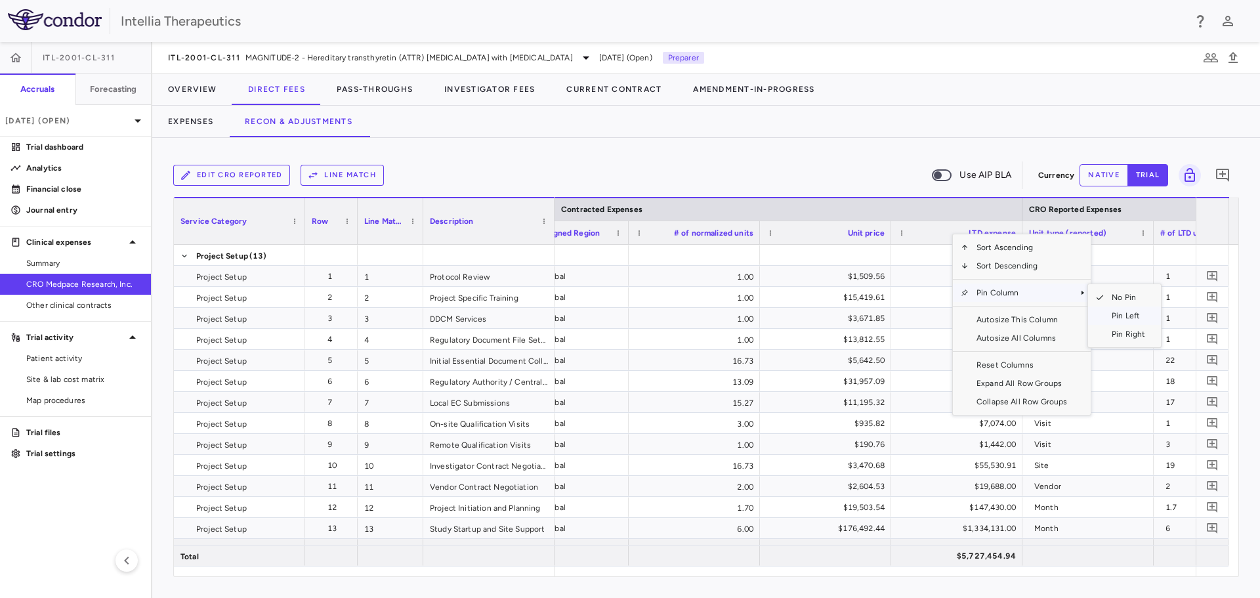
click at [1112, 313] on span "Pin Left" at bounding box center [1128, 316] width 49 height 18
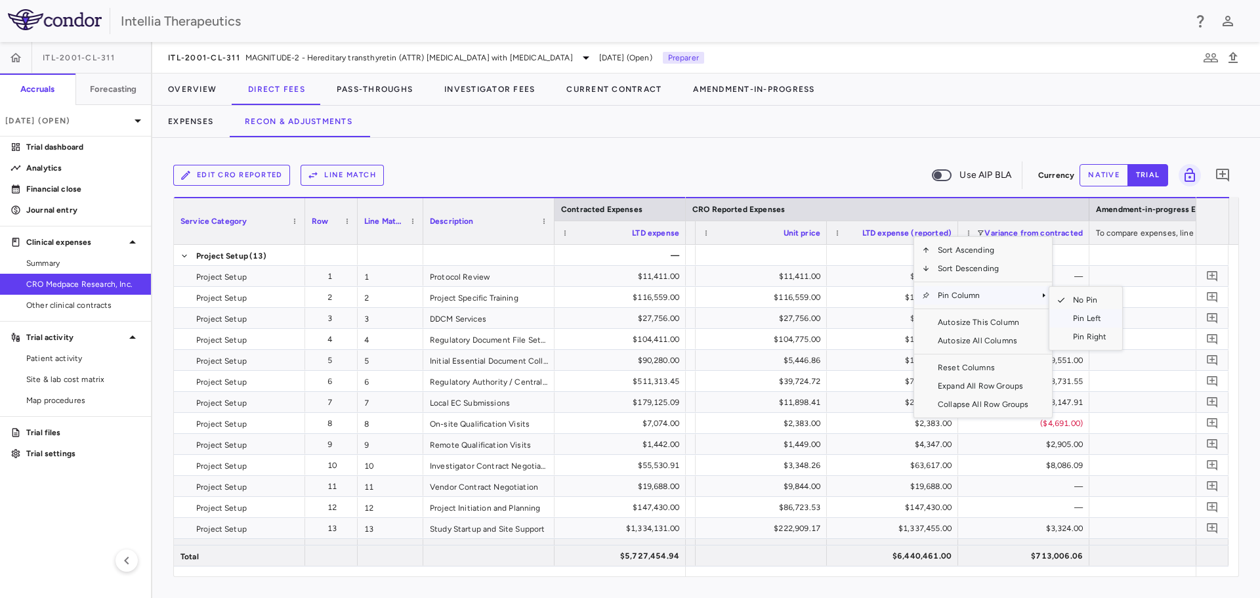
click at [1082, 317] on span "Pin Left" at bounding box center [1089, 318] width 49 height 18
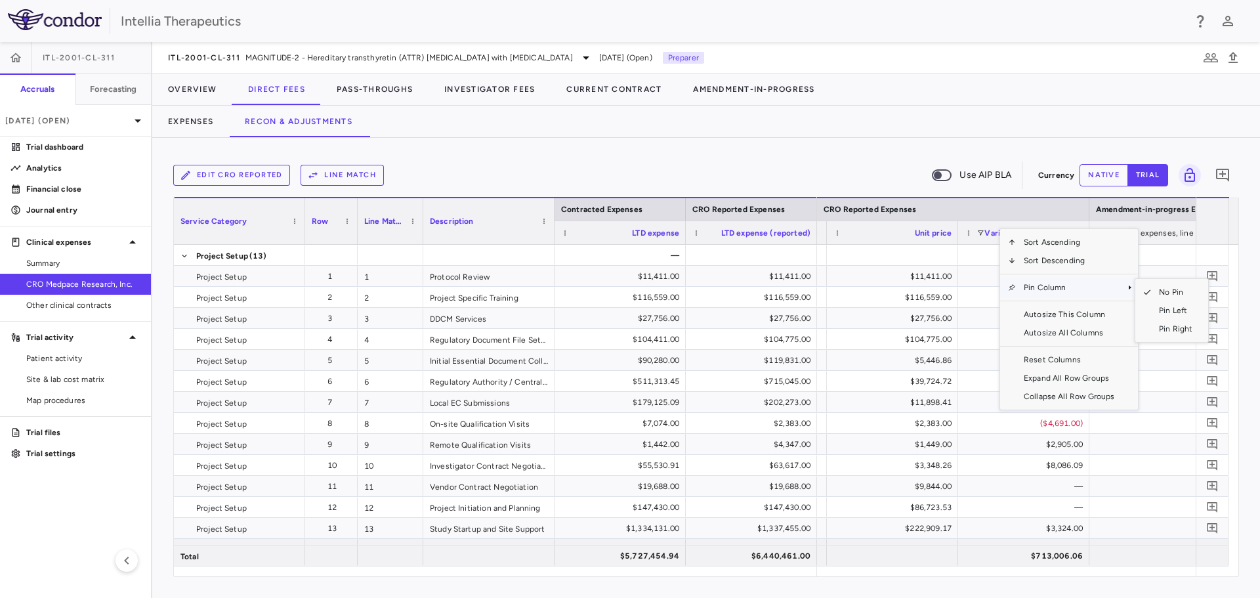
click at [1048, 289] on span "Pin Column" at bounding box center [1069, 287] width 106 height 18
click at [1161, 312] on span "Pin Left" at bounding box center [1175, 310] width 49 height 18
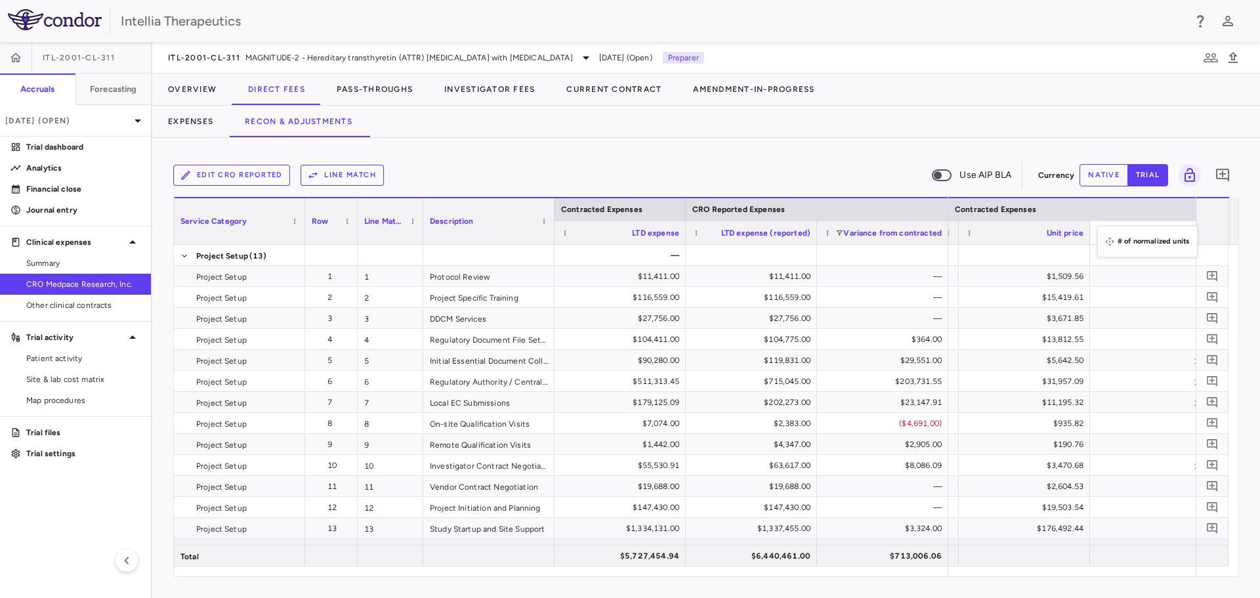
drag, startPoint x: 1040, startPoint y: 238, endPoint x: 1104, endPoint y: 234, distance: 63.8
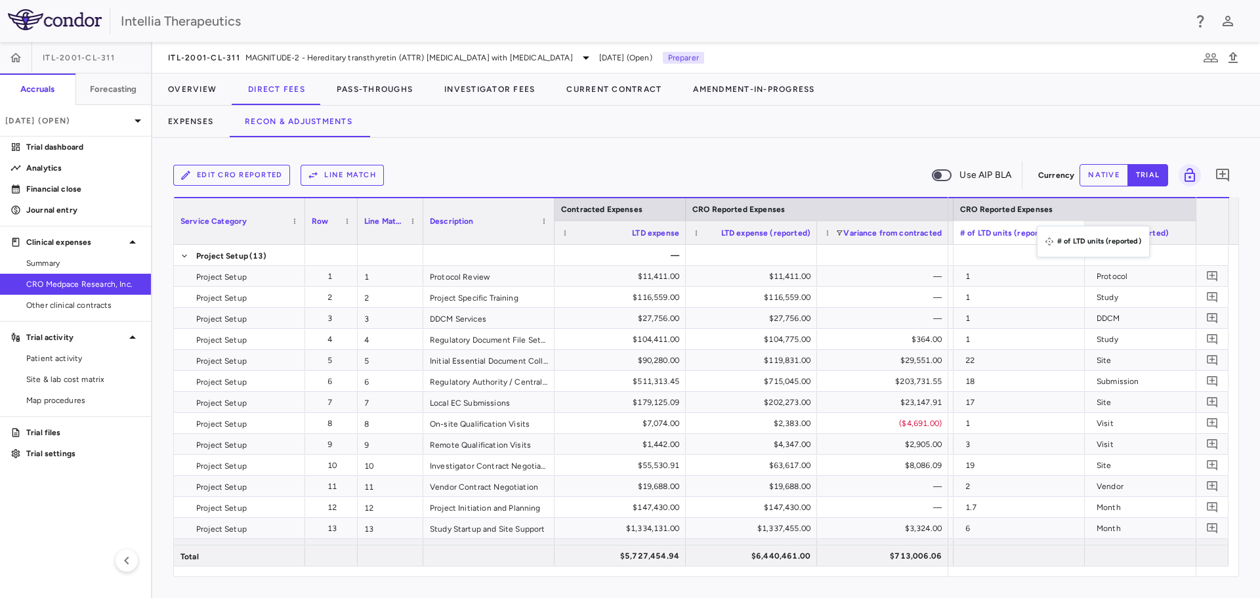
drag, startPoint x: 1107, startPoint y: 232, endPoint x: 1043, endPoint y: 234, distance: 64.3
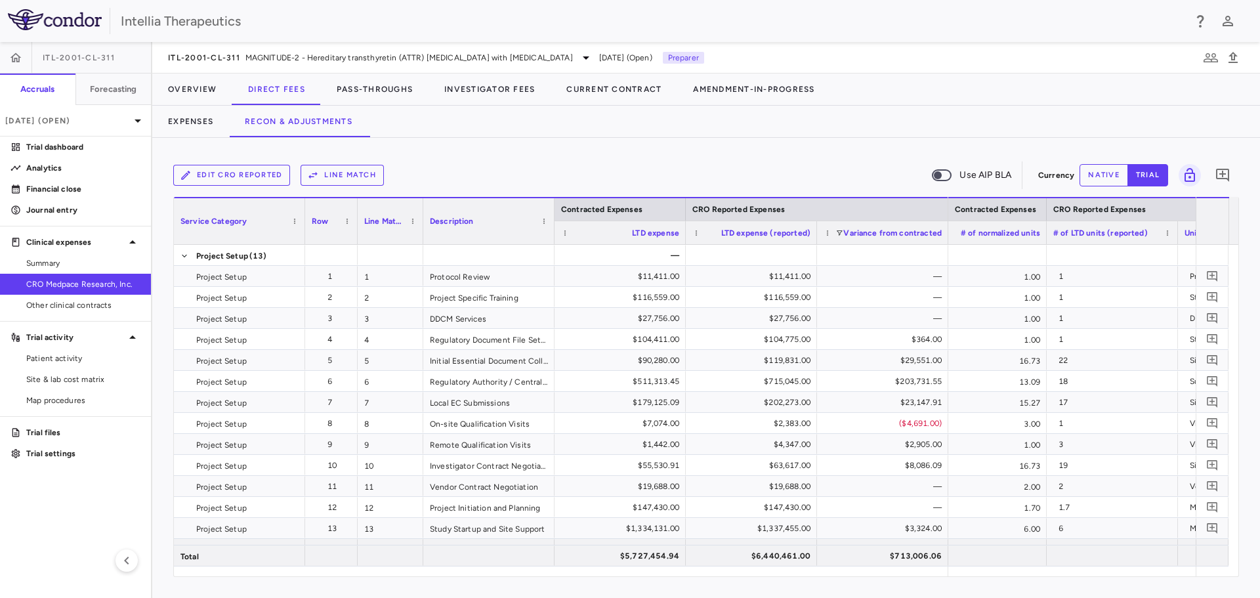
drag, startPoint x: 1056, startPoint y: 233, endPoint x: 1044, endPoint y: 234, distance: 11.8
click at [1044, 234] on div at bounding box center [1046, 232] width 5 height 23
drag, startPoint x: 1176, startPoint y: 237, endPoint x: 1148, endPoint y: 240, distance: 28.3
click at [1148, 240] on div at bounding box center [1149, 232] width 5 height 23
drag, startPoint x: 1073, startPoint y: 234, endPoint x: 1051, endPoint y: 234, distance: 21.7
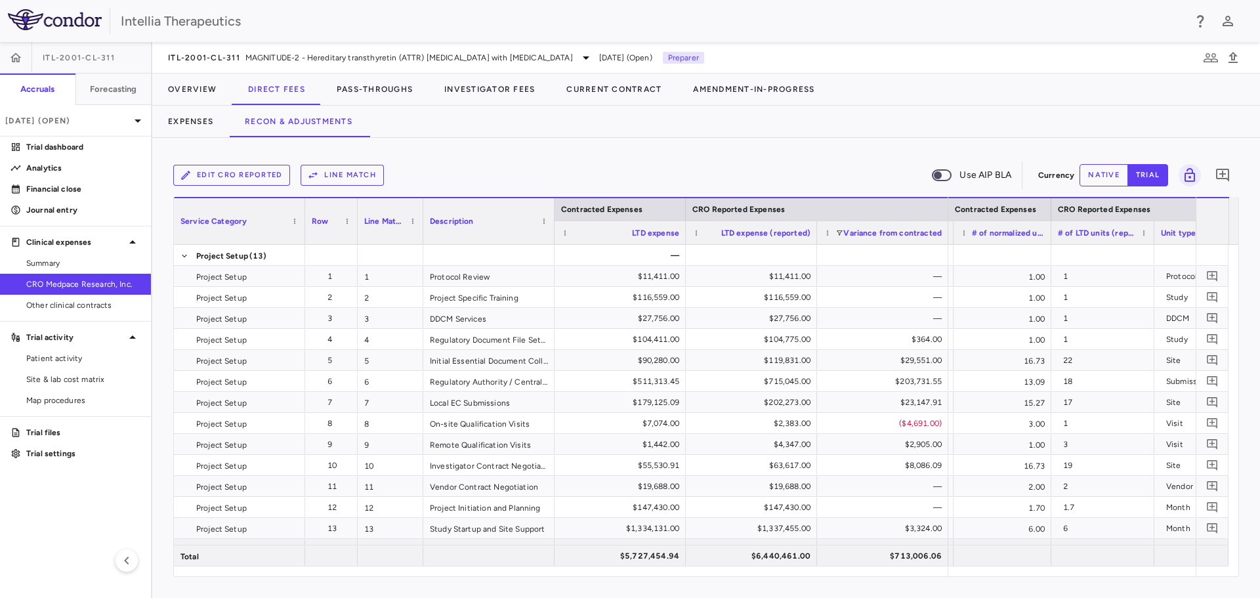
click at [1051, 234] on div at bounding box center [1050, 232] width 5 height 23
click at [1258, 293] on div "Edit CRO reported Line Match Use AIP BLA Currency native trial 0 Press ENTER to…" at bounding box center [706, 368] width 1108 height 460
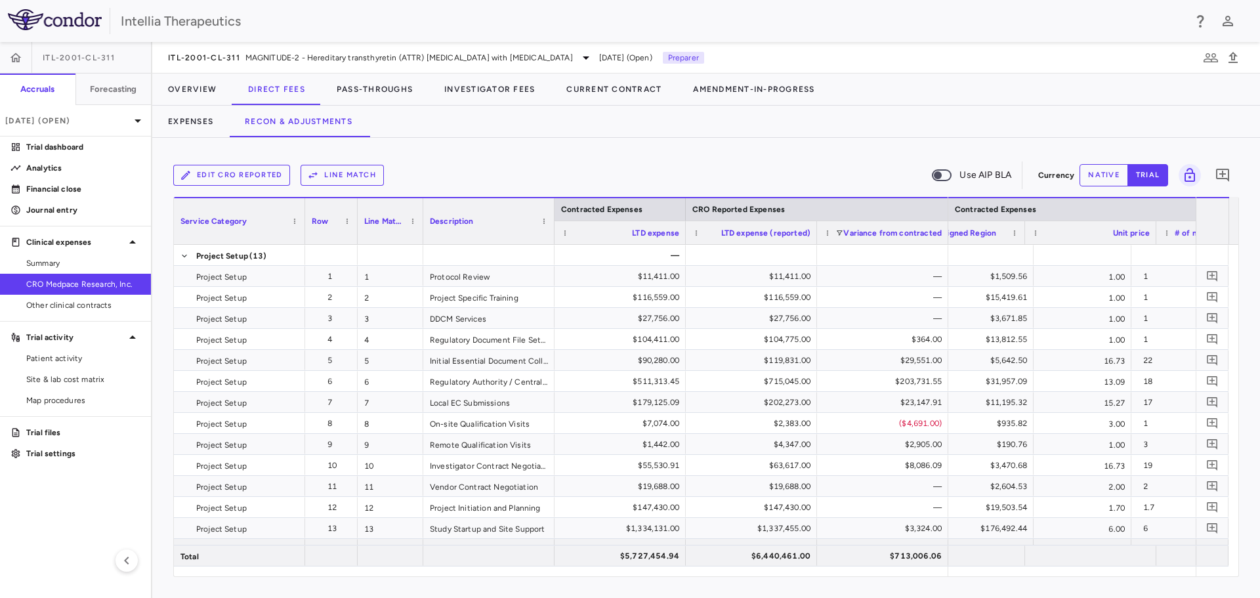
scroll to position [0, 1335]
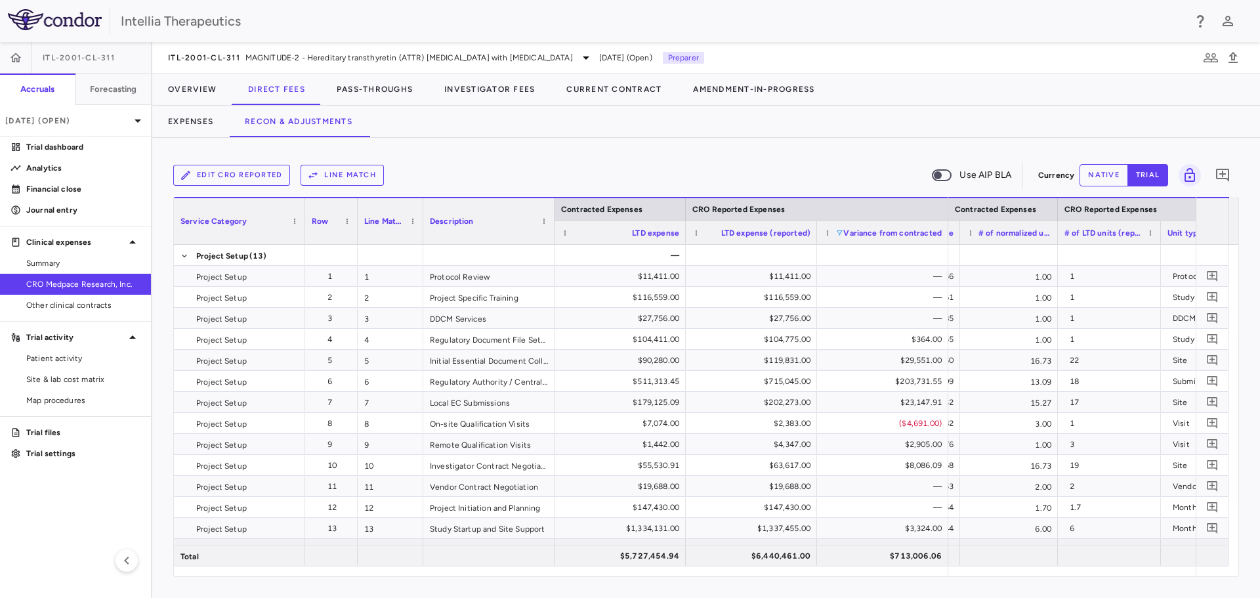
click at [838, 232] on span at bounding box center [840, 233] width 8 height 8
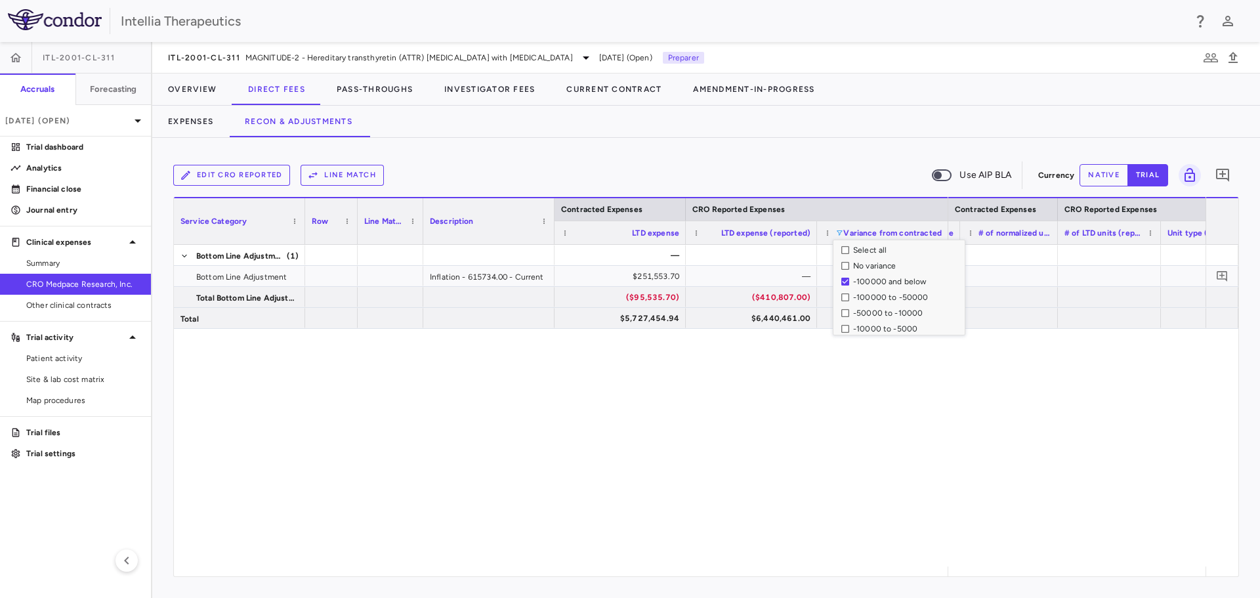
click at [847, 301] on div "-100000 to -50000" at bounding box center [903, 297] width 123 height 16
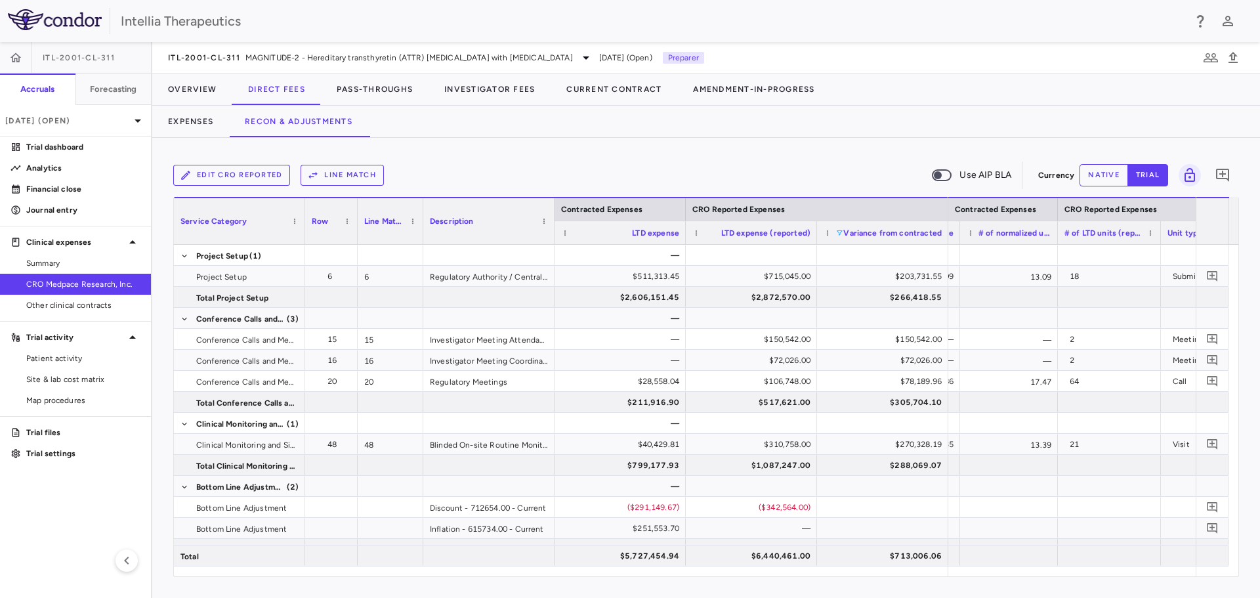
click at [878, 141] on div "Edit CRO reported Line Match Use AIP BLA Currency native trial 0 Press ENTER to…" at bounding box center [706, 368] width 1108 height 460
click at [1155, 230] on div "Unit type (reported)" at bounding box center [1218, 233] width 131 height 24
drag, startPoint x: 1151, startPoint y: 231, endPoint x: 1125, endPoint y: 234, distance: 26.4
click at [1125, 234] on div at bounding box center [1125, 232] width 5 height 23
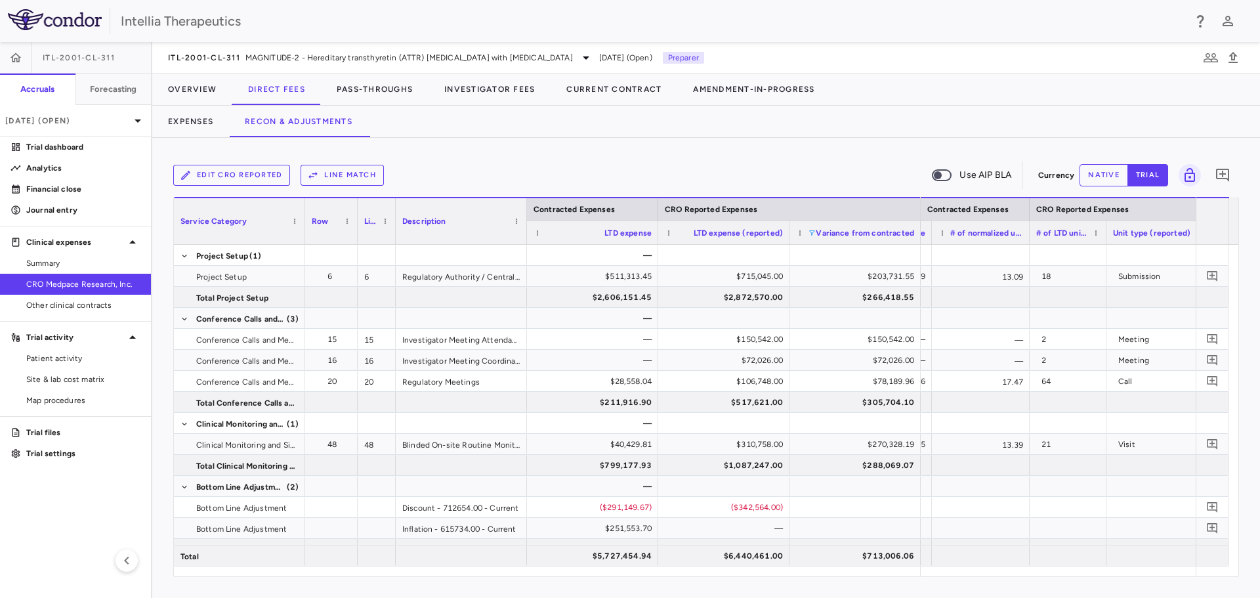
drag, startPoint x: 422, startPoint y: 223, endPoint x: 395, endPoint y: 226, distance: 27.9
click at [395, 226] on div at bounding box center [395, 221] width 5 height 46
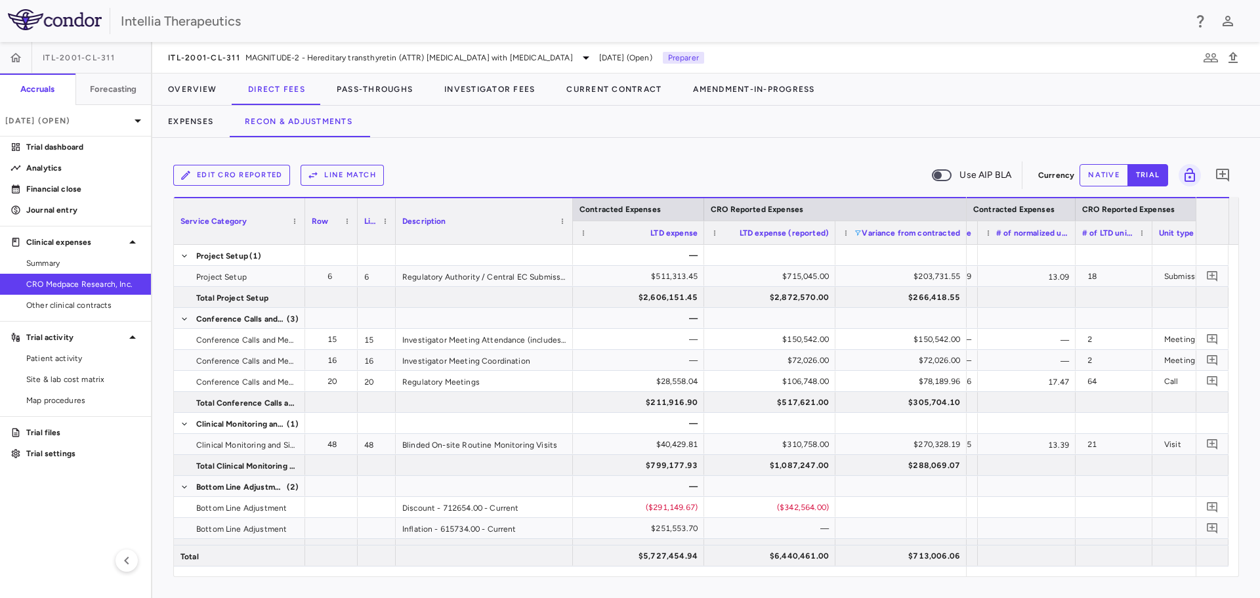
drag, startPoint x: 525, startPoint y: 207, endPoint x: 570, endPoint y: 205, distance: 46.0
click at [570, 205] on div at bounding box center [572, 221] width 5 height 46
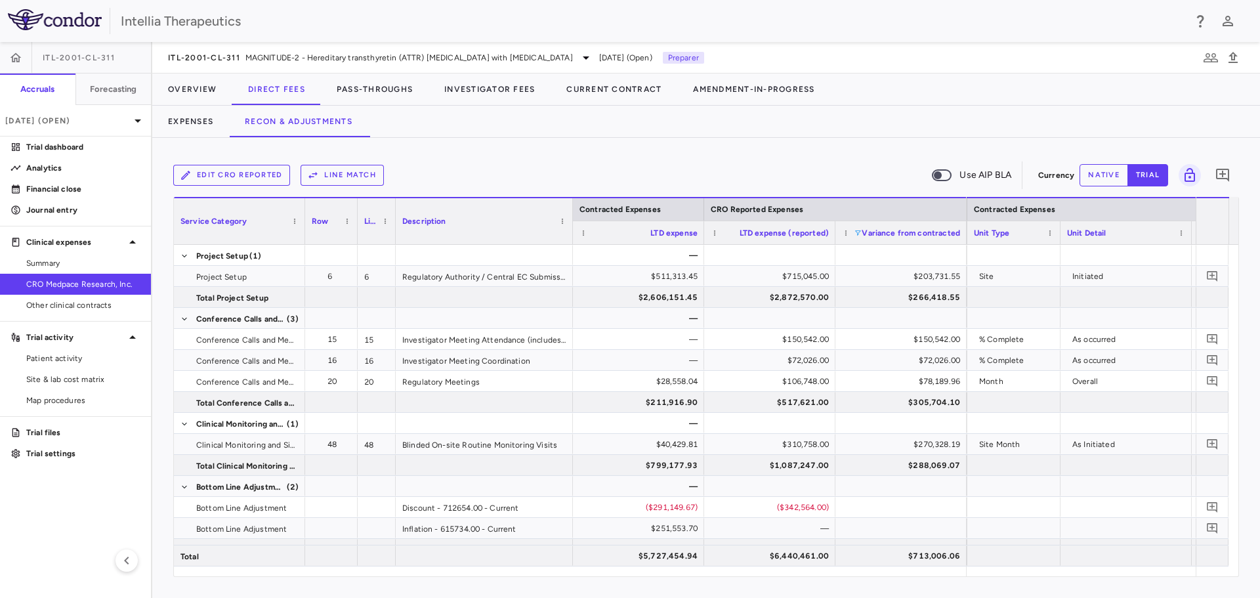
drag, startPoint x: 1098, startPoint y: 237, endPoint x: 1059, endPoint y: 240, distance: 38.8
drag, startPoint x: 1189, startPoint y: 228, endPoint x: 1151, endPoint y: 229, distance: 37.4
click at [1154, 229] on div at bounding box center [1156, 232] width 5 height 23
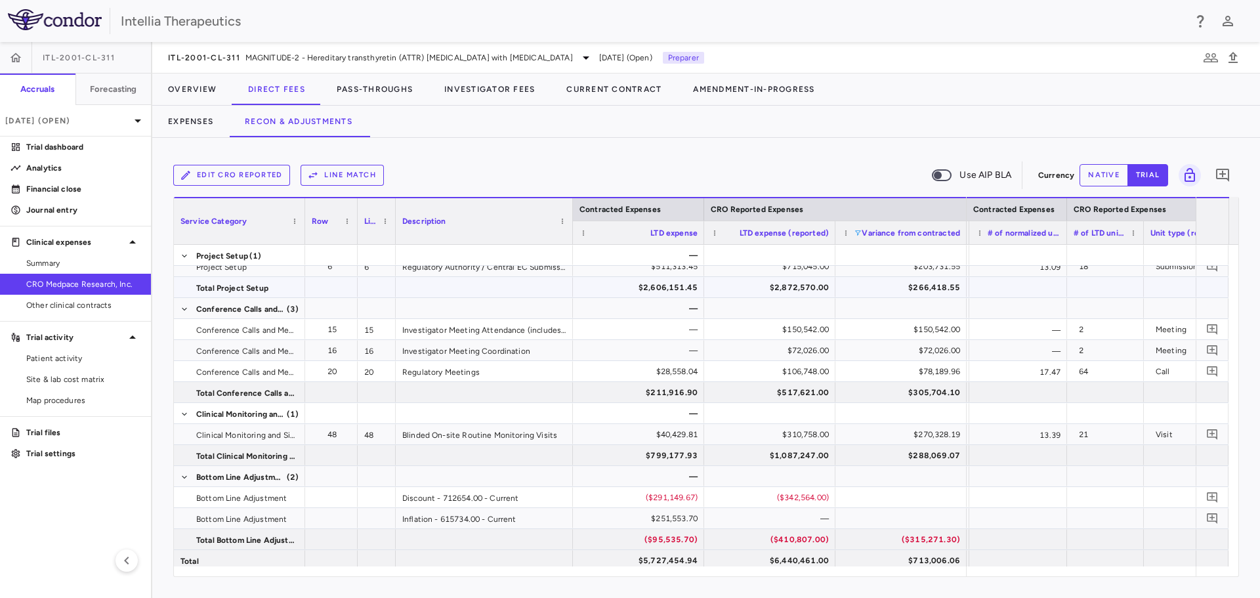
scroll to position [14, 0]
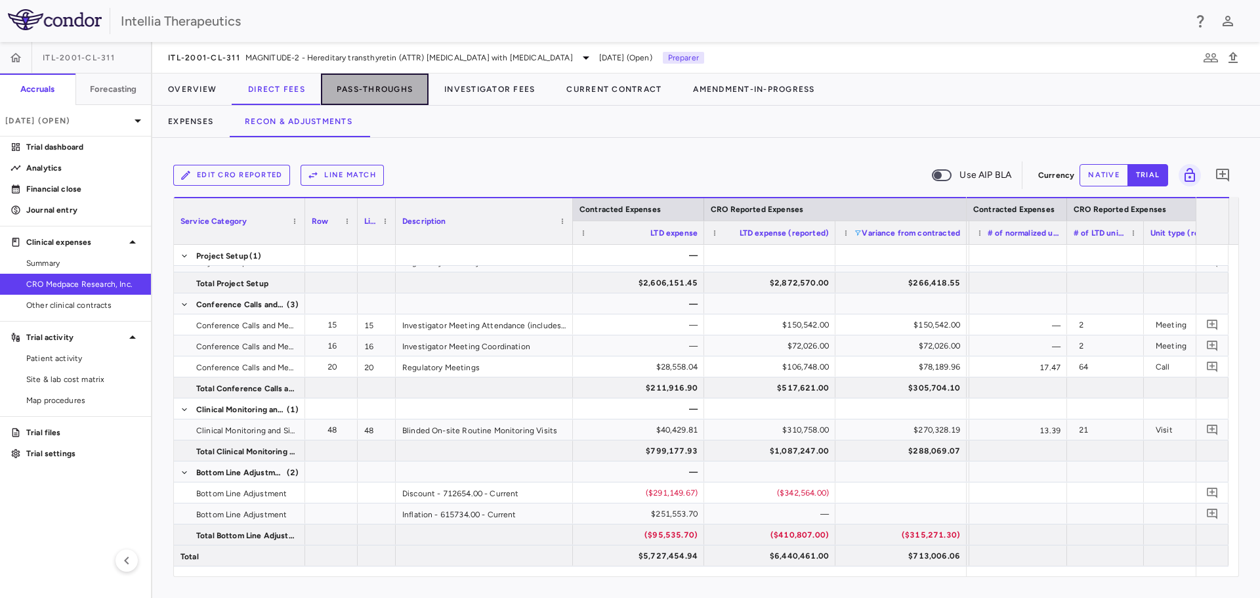
click at [382, 83] on button "Pass-Throughs" at bounding box center [375, 90] width 108 height 32
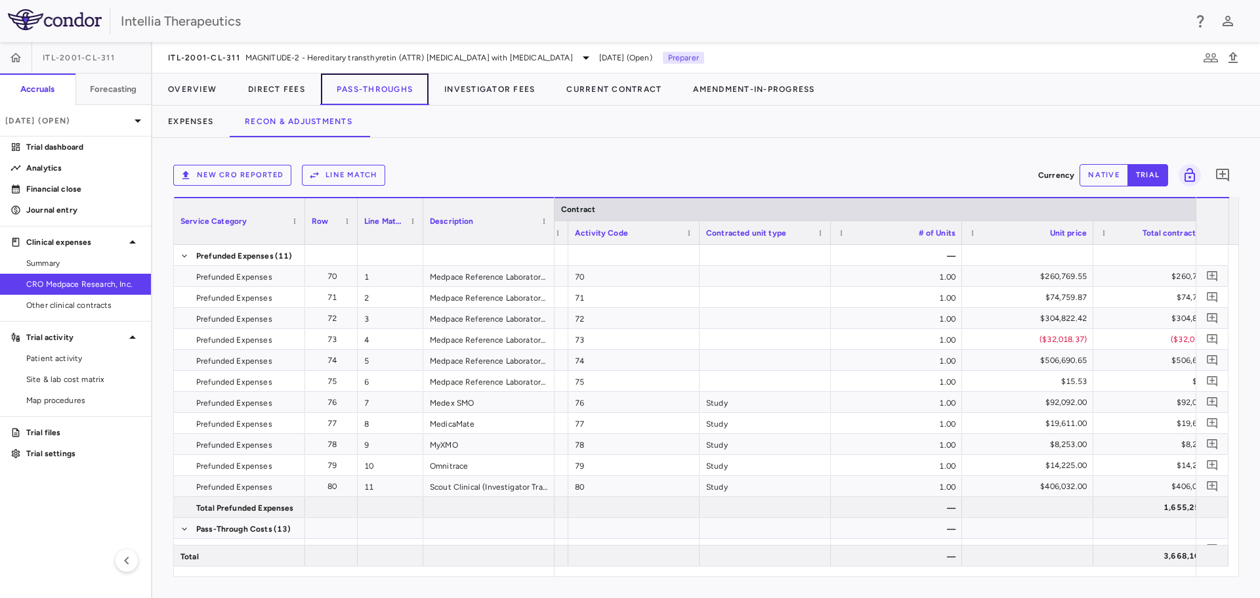
scroll to position [0, 169]
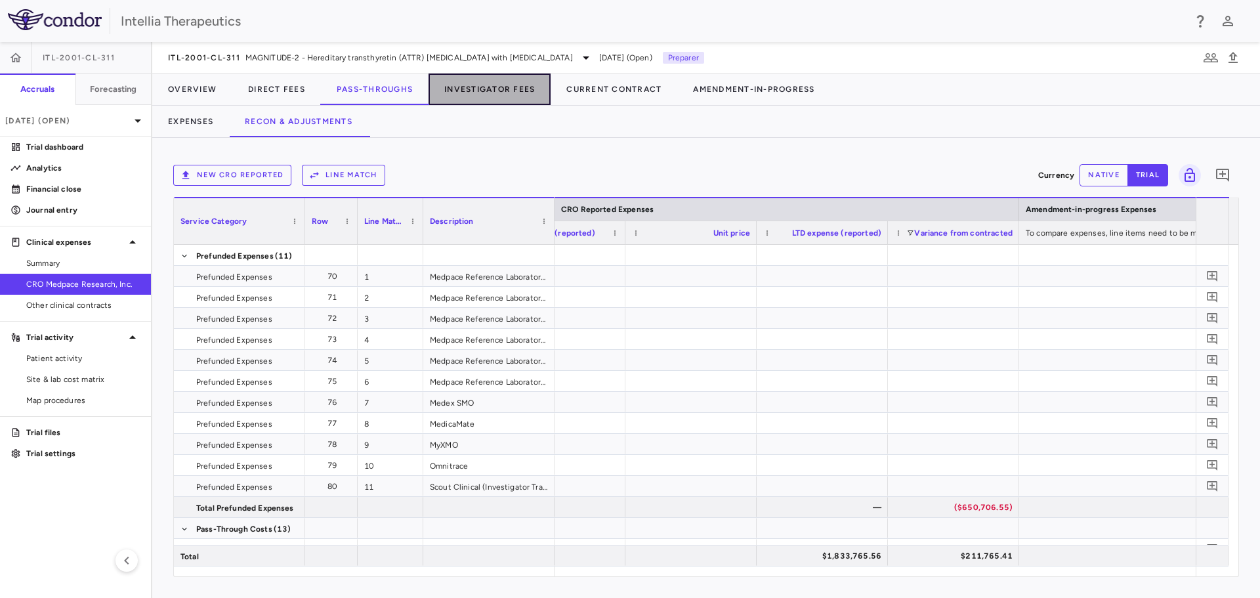
click at [510, 90] on button "Investigator Fees" at bounding box center [490, 90] width 122 height 32
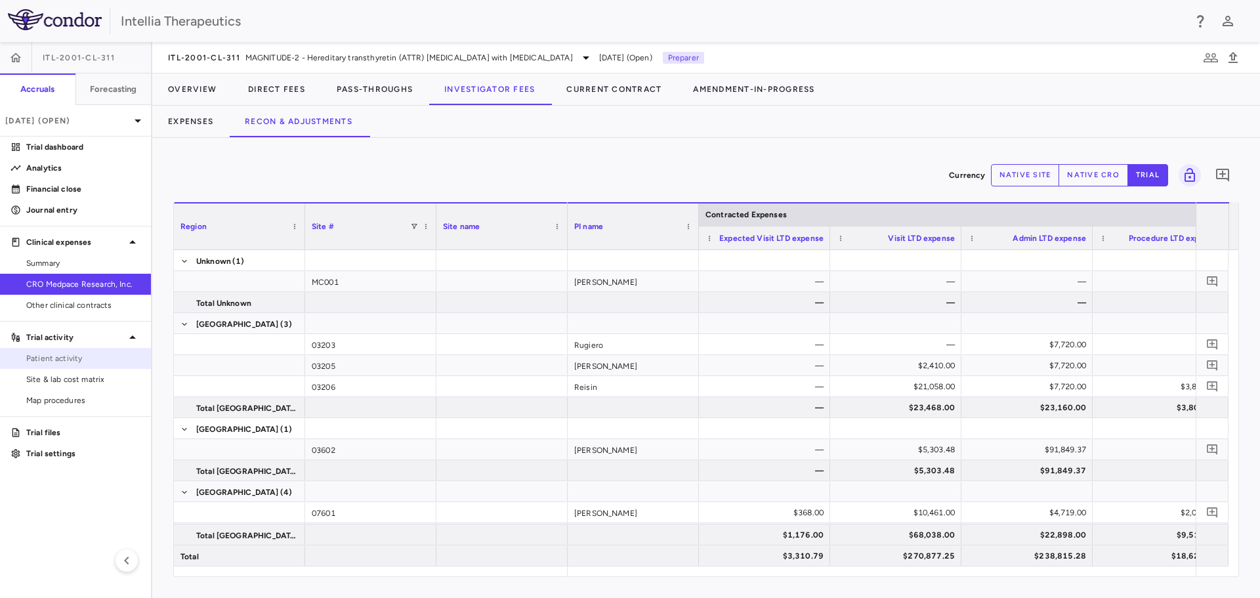
click at [72, 355] on span "Patient activity" at bounding box center [83, 359] width 114 height 12
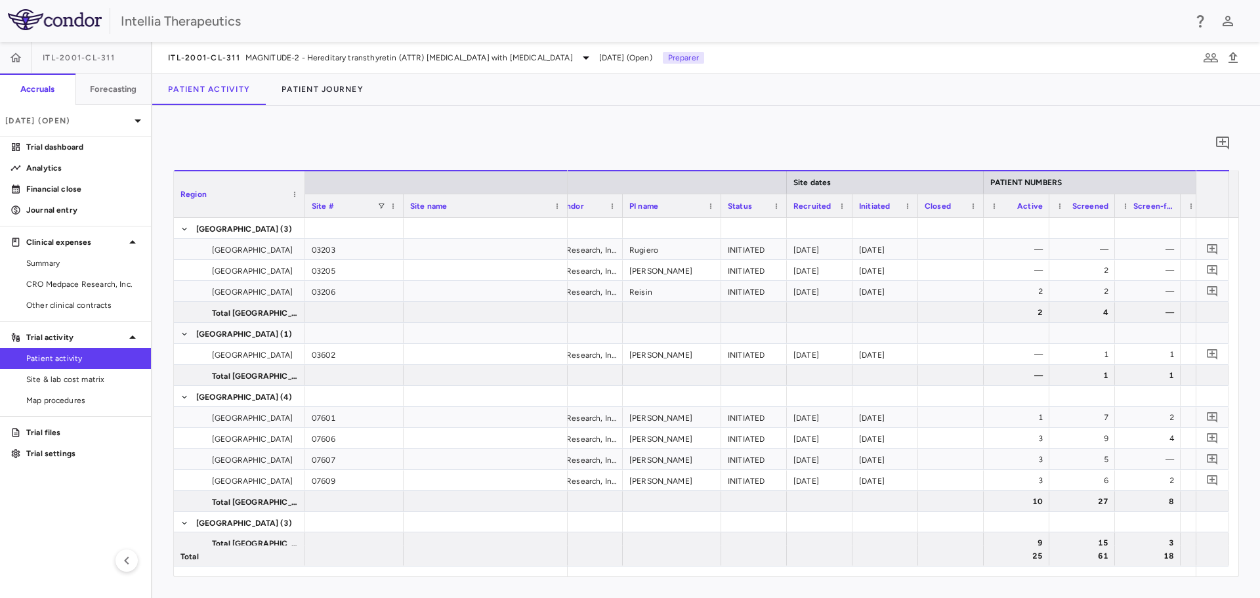
scroll to position [0, 96]
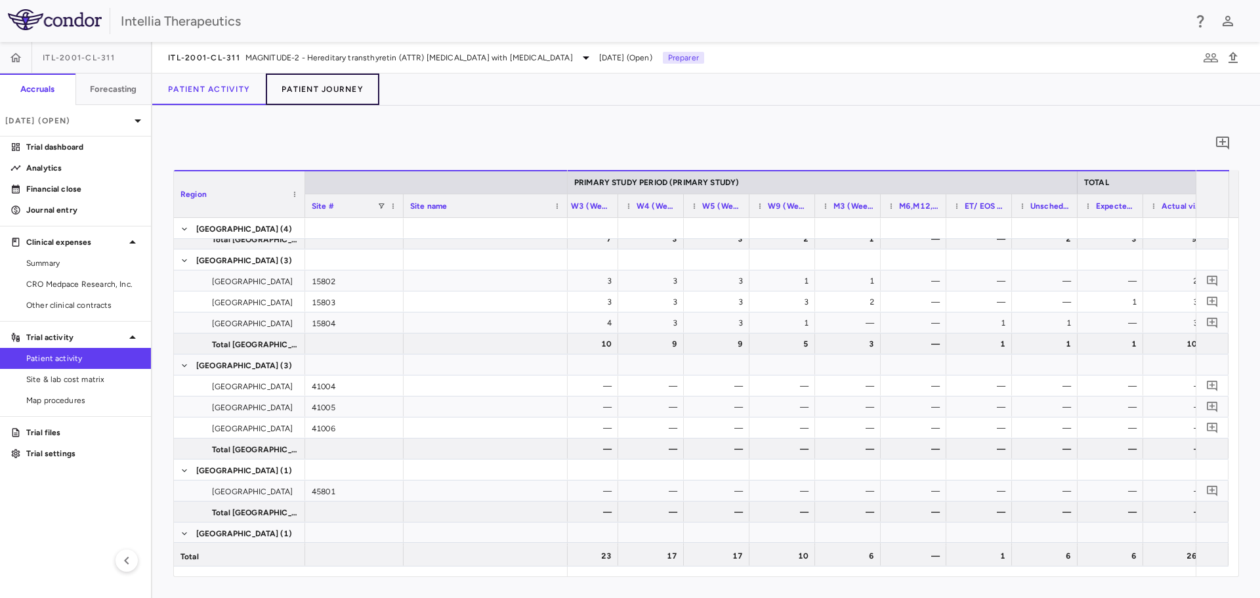
click at [322, 86] on button "Patient Journey" at bounding box center [323, 90] width 114 height 32
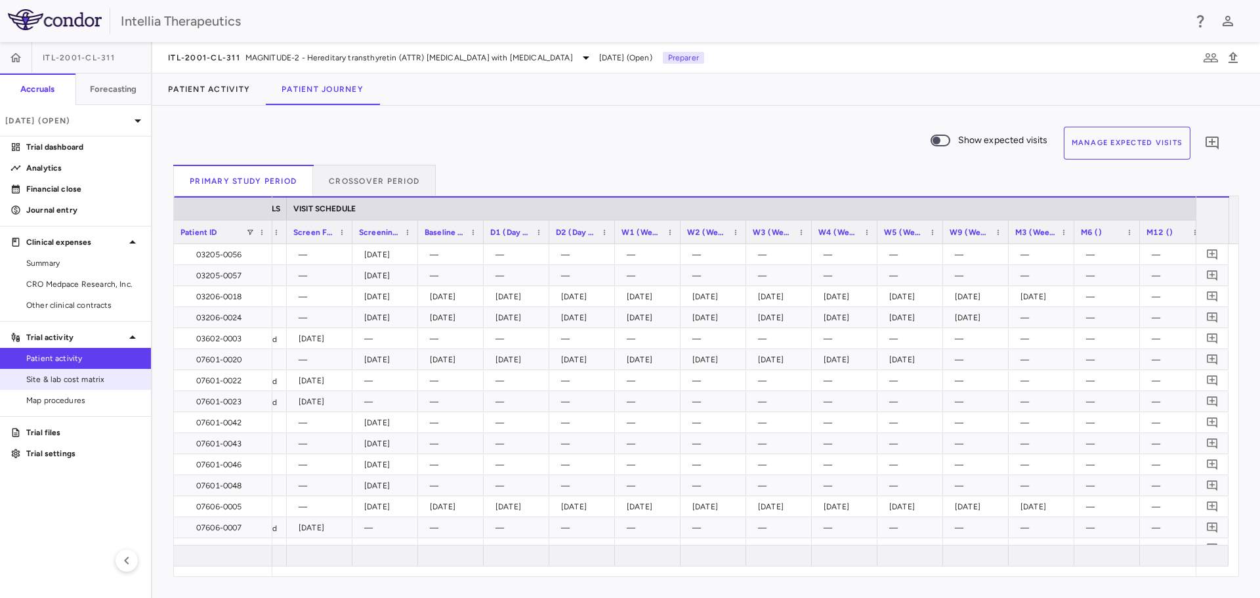
drag, startPoint x: 53, startPoint y: 381, endPoint x: 79, endPoint y: 376, distance: 26.0
click at [53, 381] on span "Site & lab cost matrix" at bounding box center [83, 380] width 114 height 12
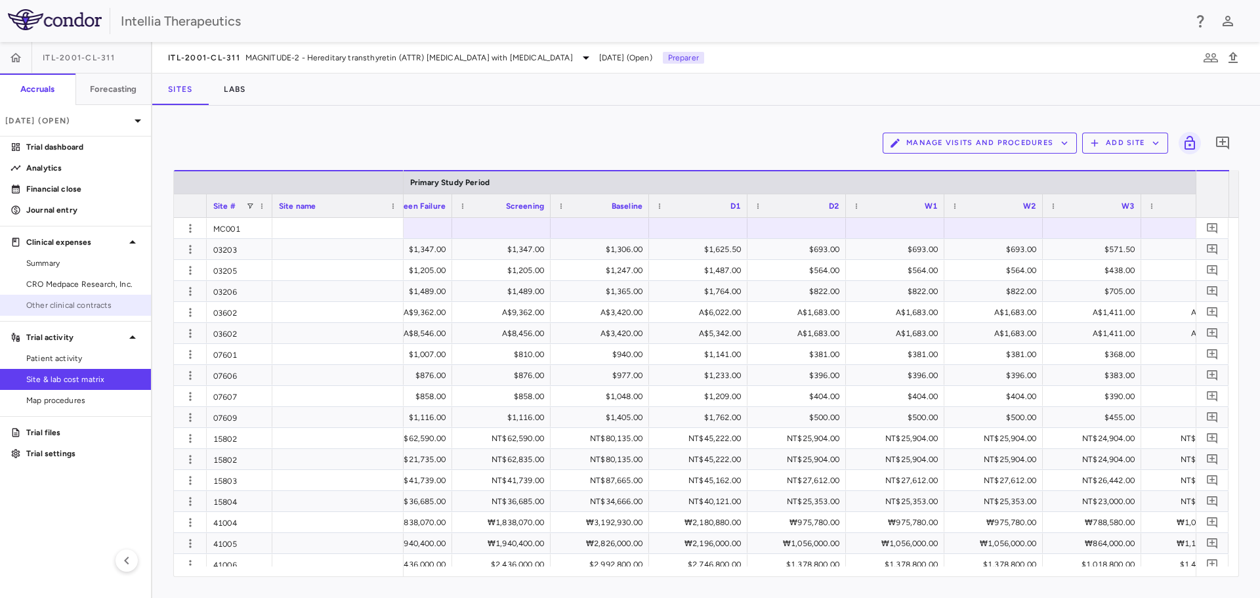
click at [94, 305] on span "Other clinical contracts" at bounding box center [83, 305] width 114 height 12
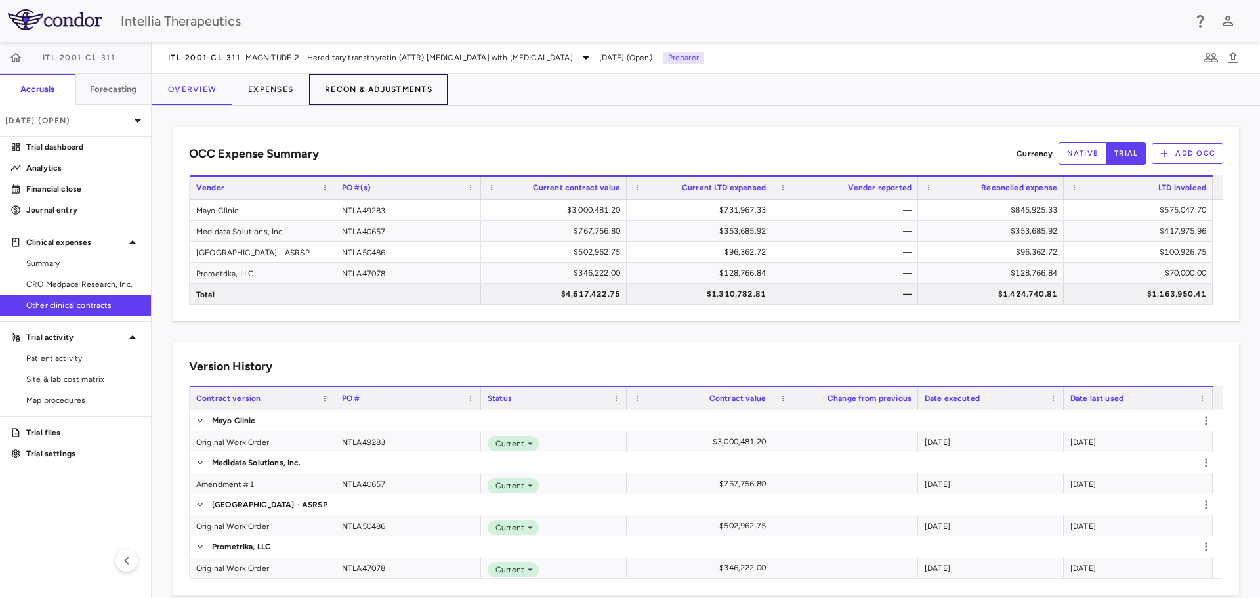
click at [412, 89] on button "Recon & Adjustments" at bounding box center [378, 90] width 139 height 32
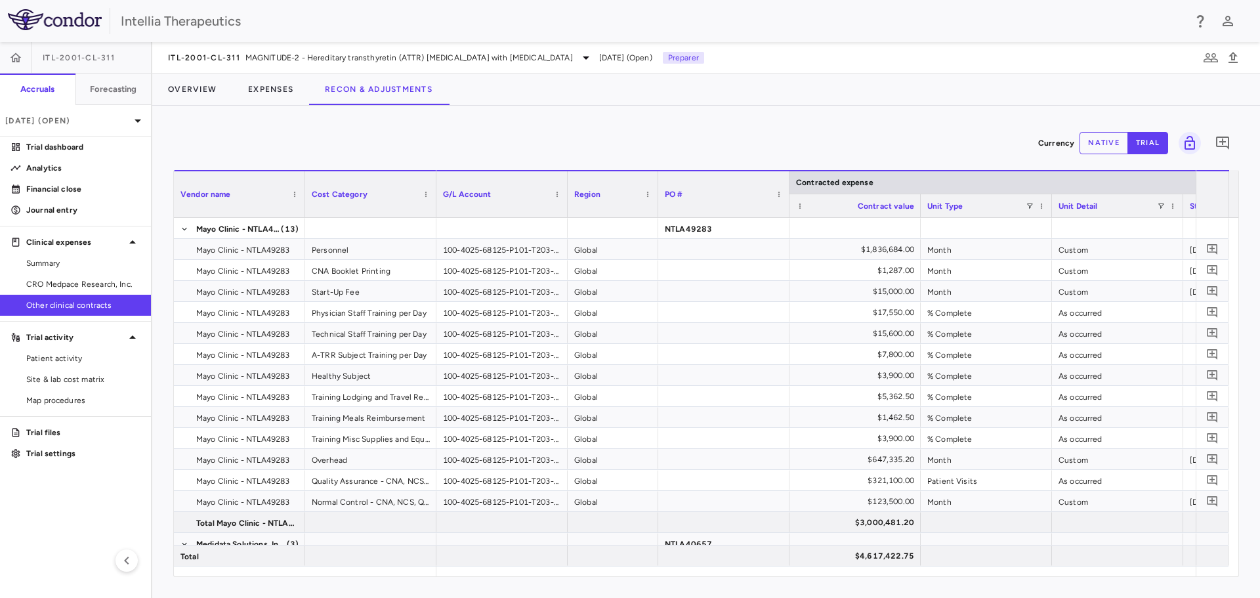
drag, startPoint x: 698, startPoint y: 182, endPoint x: 658, endPoint y: 186, distance: 41.0
click at [658, 186] on div at bounding box center [657, 194] width 5 height 46
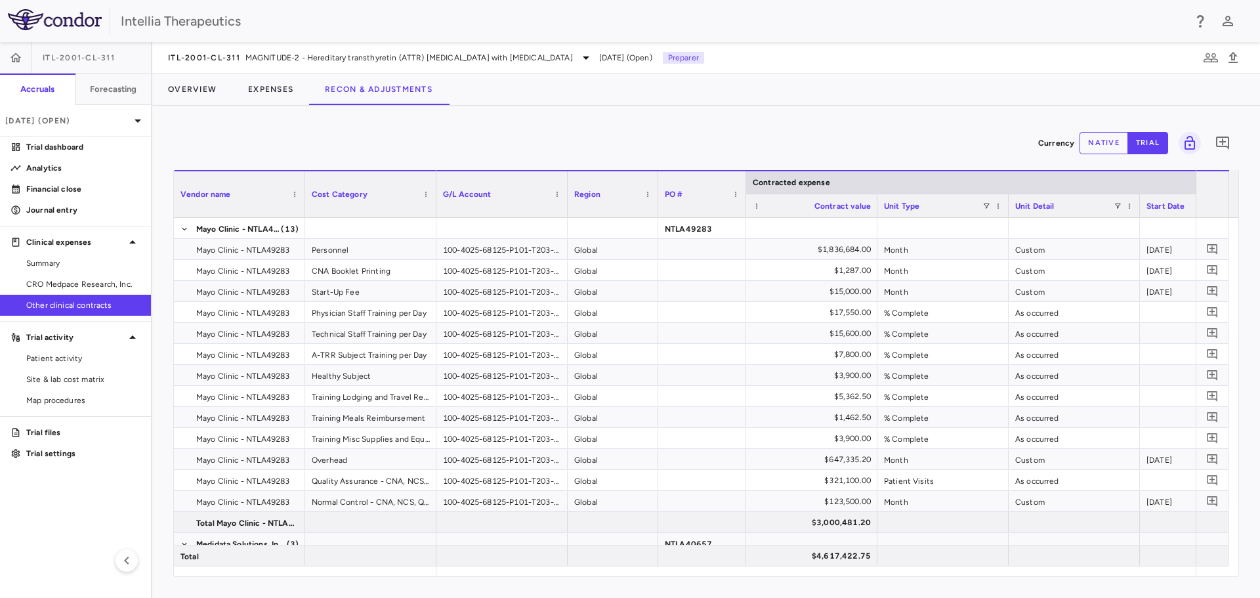
drag, startPoint x: 789, startPoint y: 186, endPoint x: 746, endPoint y: 188, distance: 43.4
click at [746, 188] on div at bounding box center [745, 194] width 5 height 46
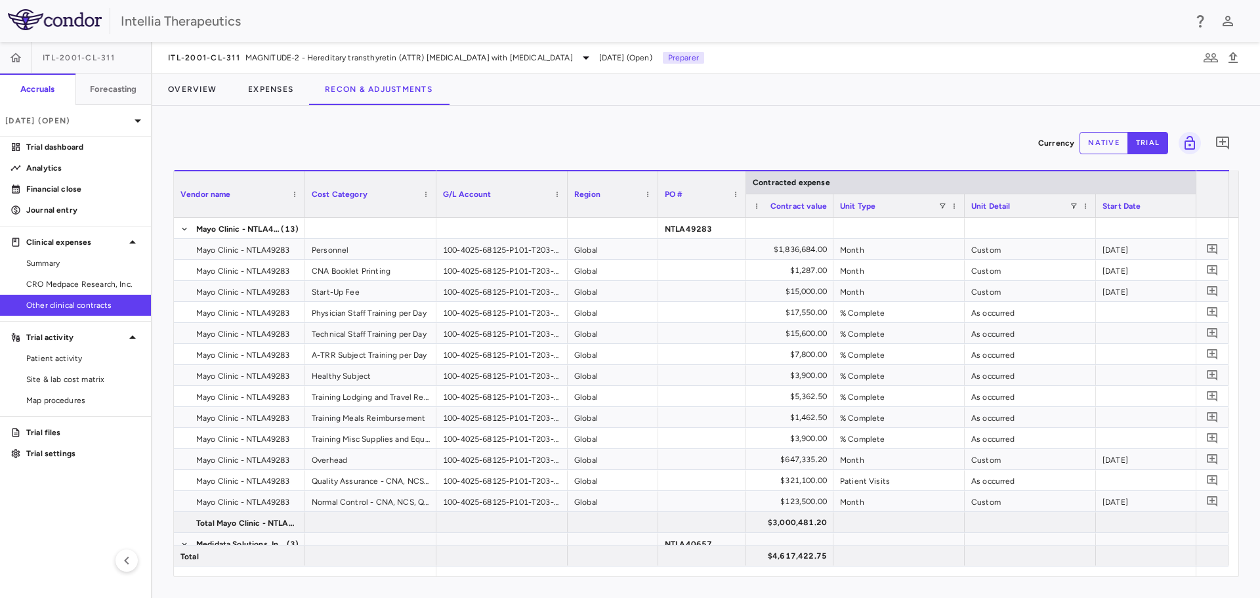
drag, startPoint x: 876, startPoint y: 201, endPoint x: 832, endPoint y: 205, distance: 44.2
click at [832, 205] on div at bounding box center [832, 205] width 5 height 23
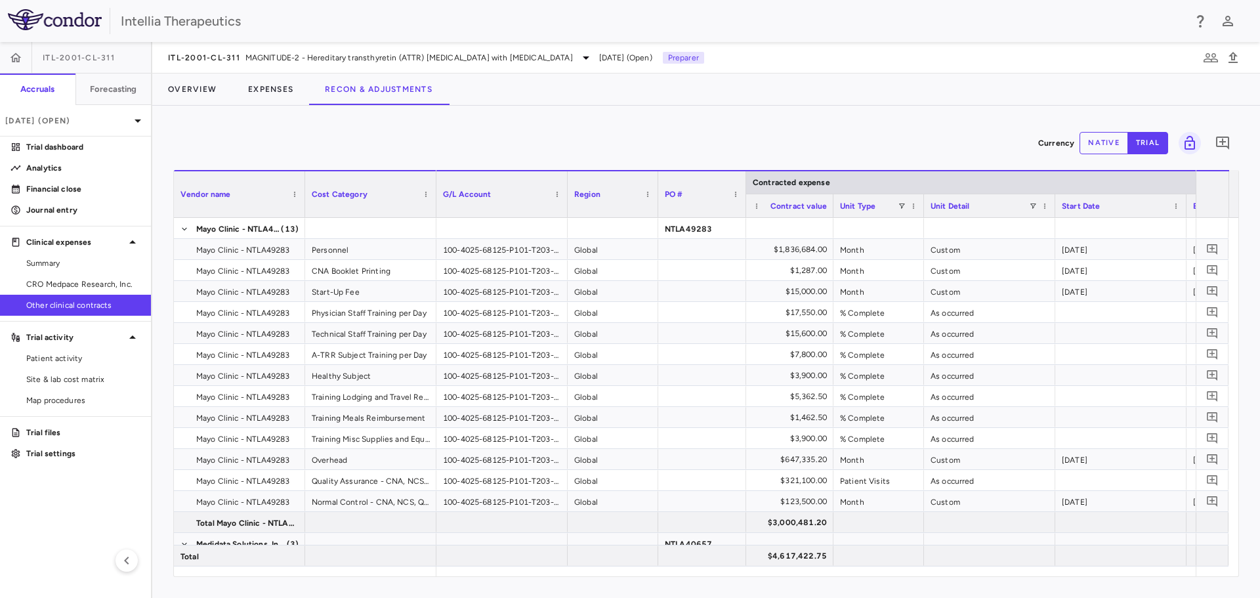
drag, startPoint x: 962, startPoint y: 208, endPoint x: 922, endPoint y: 216, distance: 41.5
click at [922, 216] on div at bounding box center [923, 205] width 5 height 23
drag, startPoint x: 1186, startPoint y: 205, endPoint x: 1138, endPoint y: 210, distance: 48.1
click at [1138, 210] on div at bounding box center [1140, 205] width 5 height 23
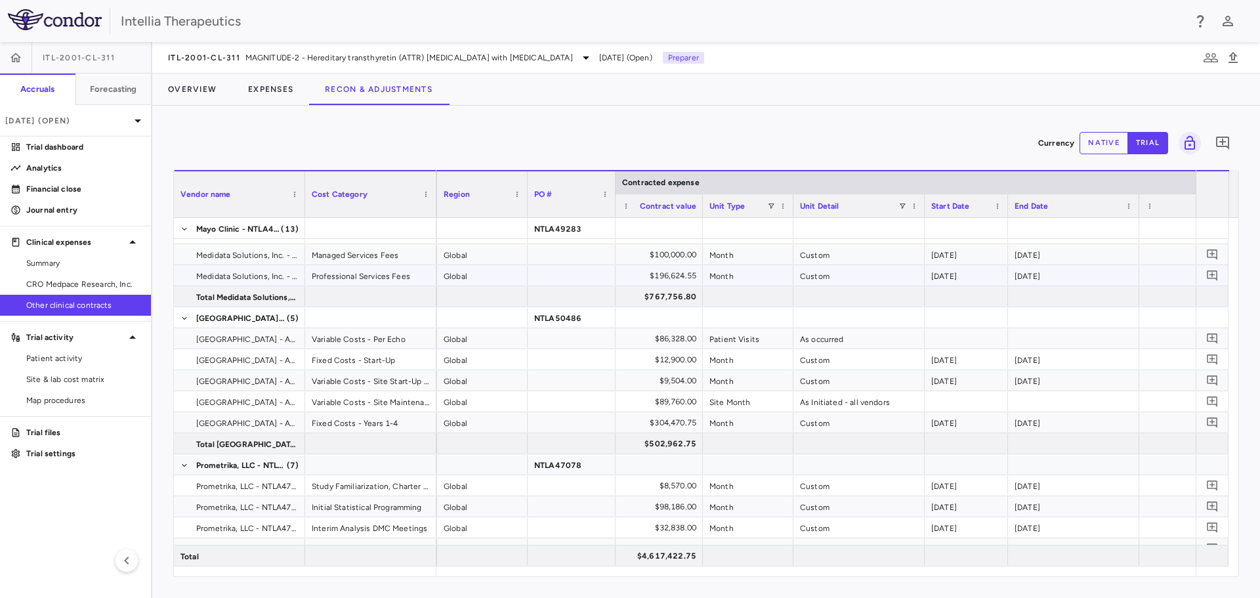
scroll to position [394, 0]
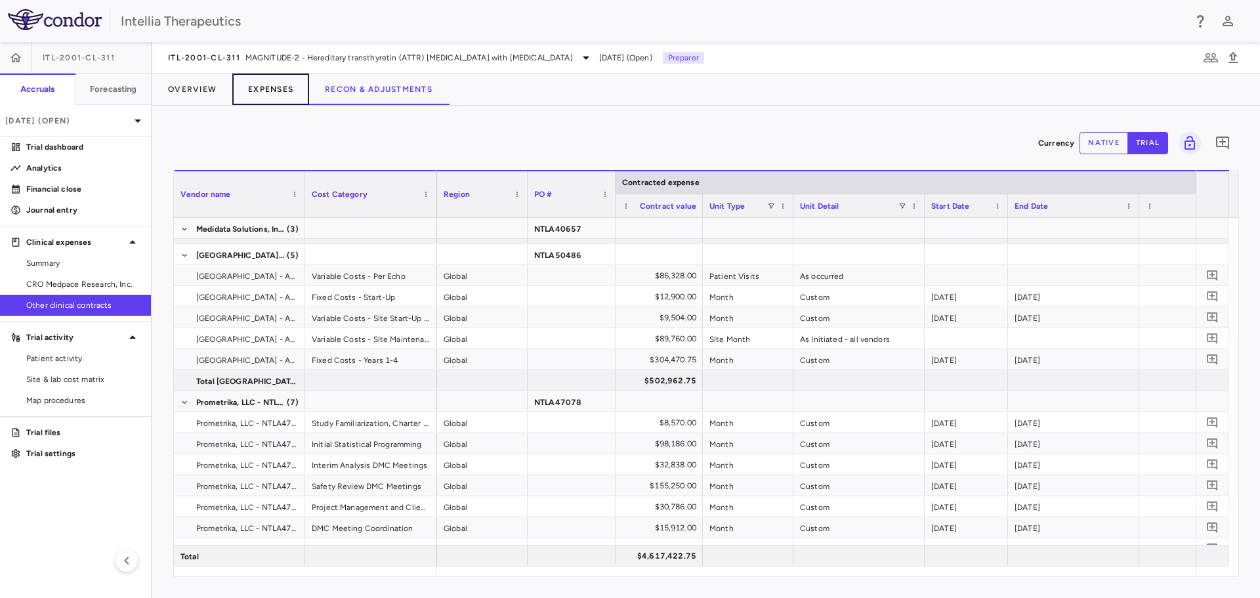
click at [268, 87] on button "Expenses" at bounding box center [270, 90] width 77 height 32
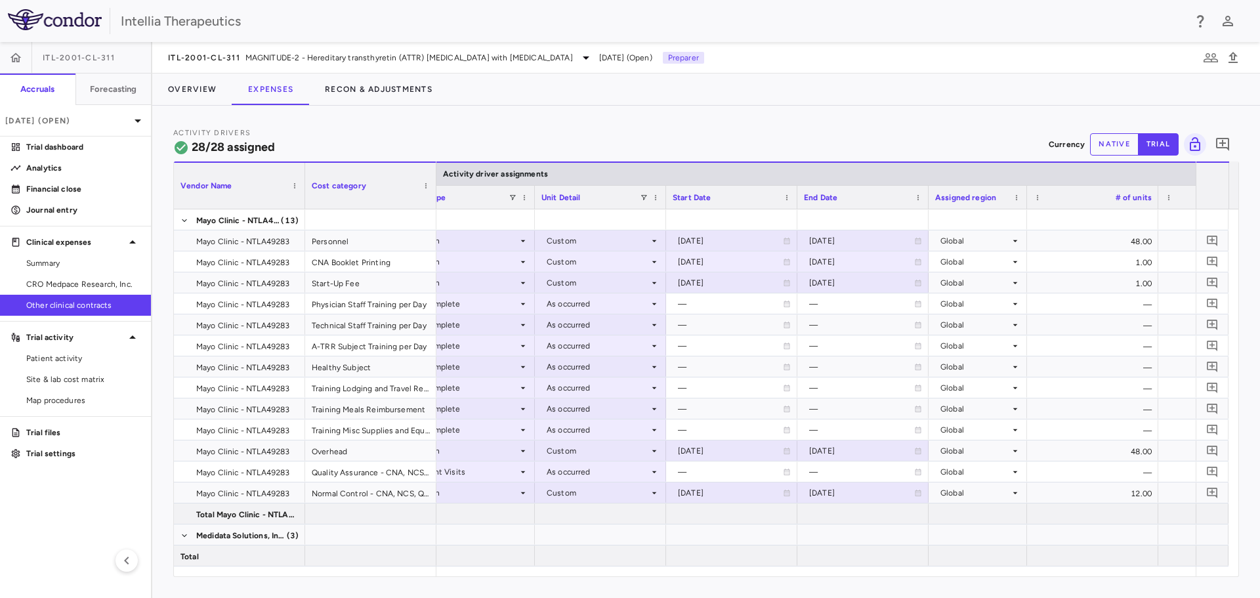
scroll to position [0, 373]
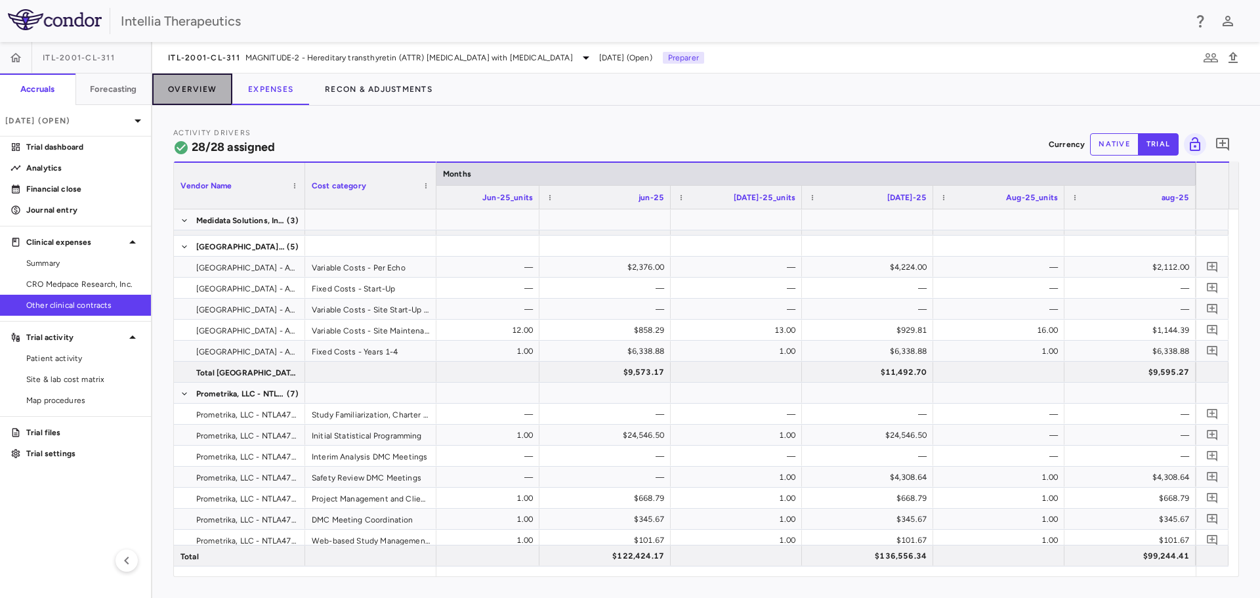
click at [177, 89] on button "Overview" at bounding box center [192, 90] width 80 height 32
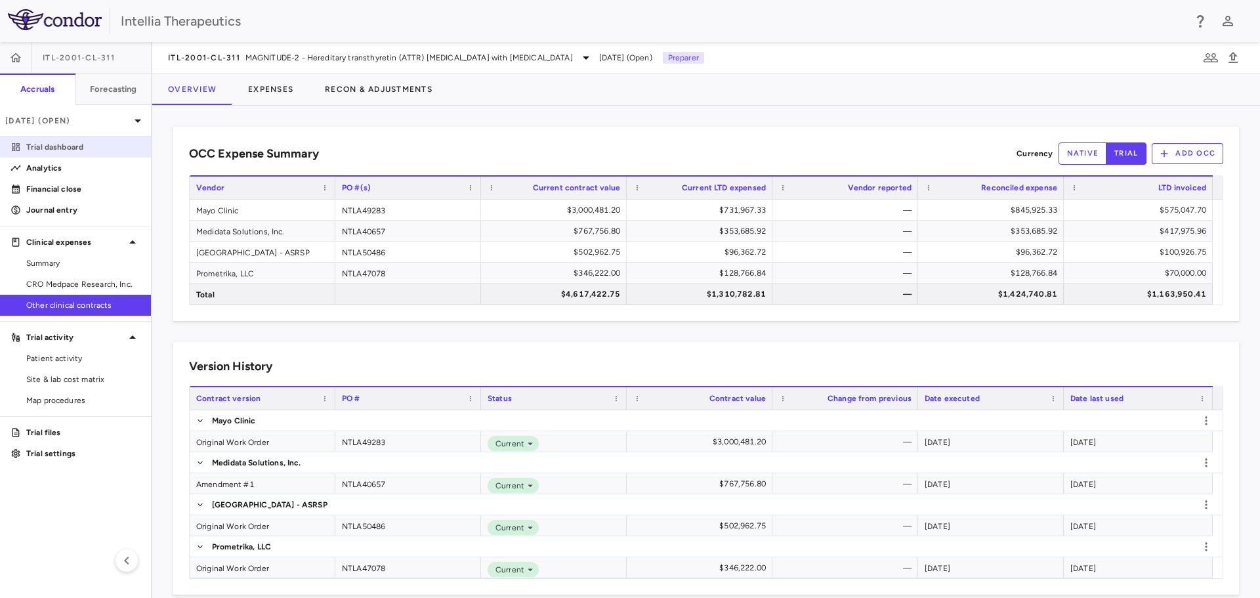
click at [76, 146] on p "Trial dashboard" at bounding box center [83, 147] width 114 height 12
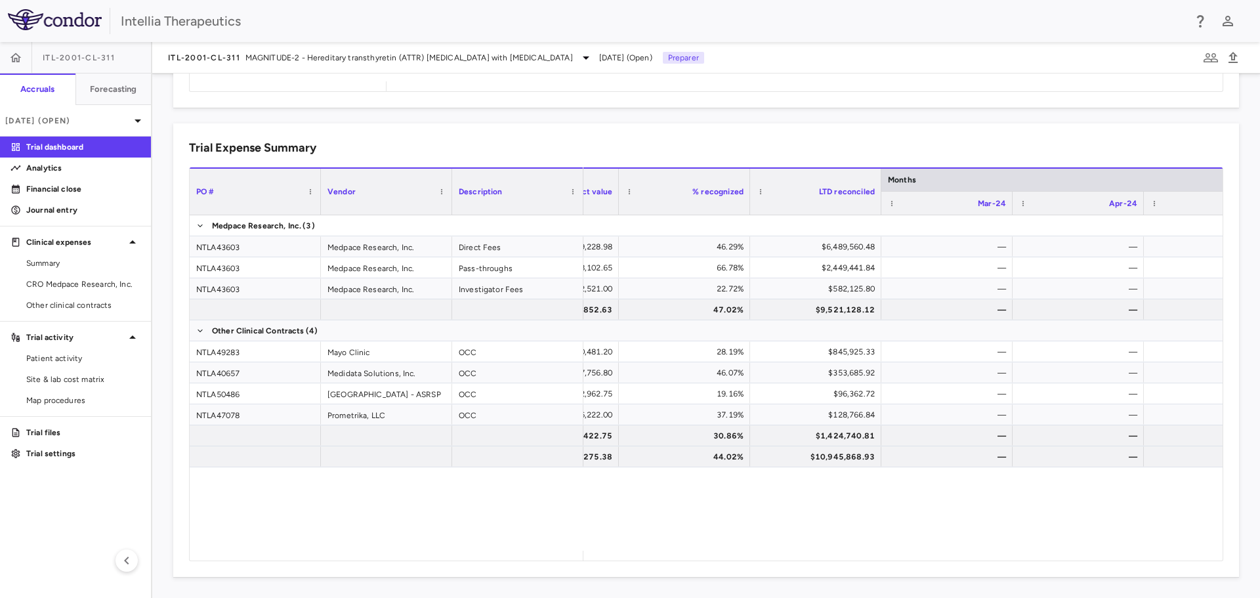
scroll to position [0, 257]
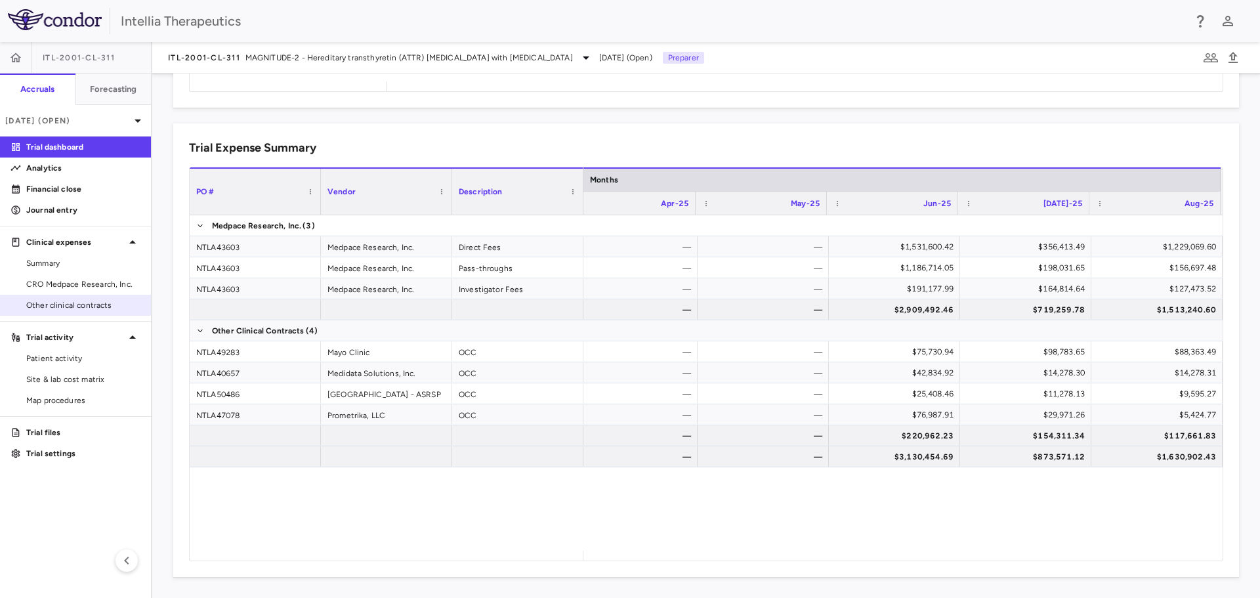
click at [63, 305] on span "Other clinical contracts" at bounding box center [83, 305] width 114 height 12
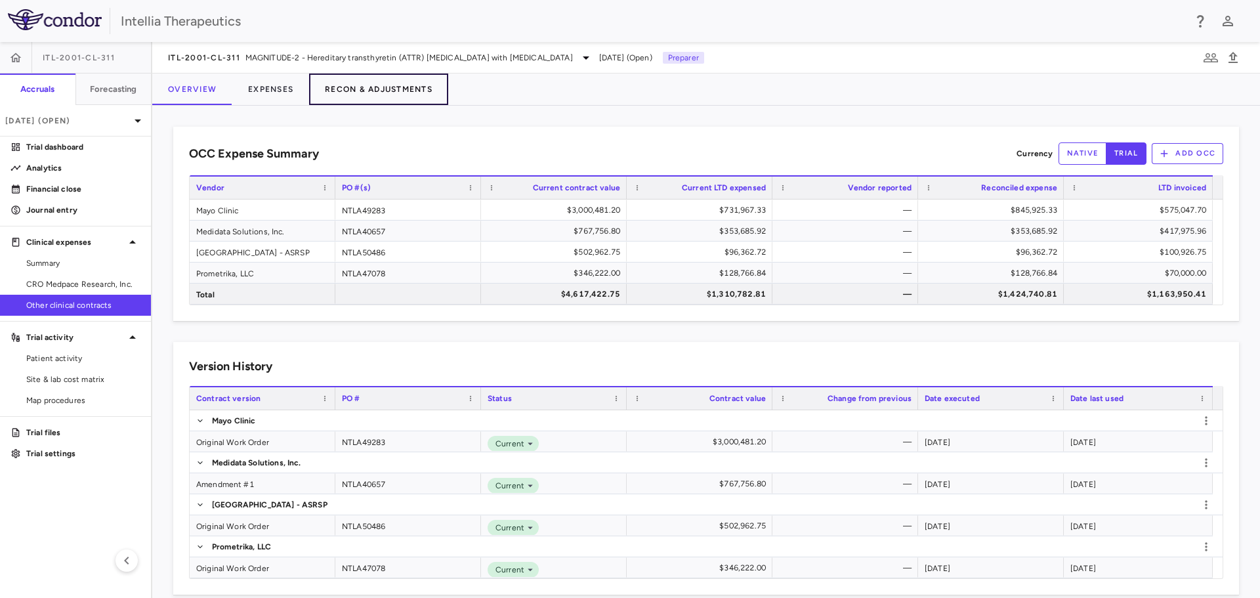
click at [405, 89] on button "Recon & Adjustments" at bounding box center [378, 90] width 139 height 32
